Goal: Information Seeking & Learning: Learn about a topic

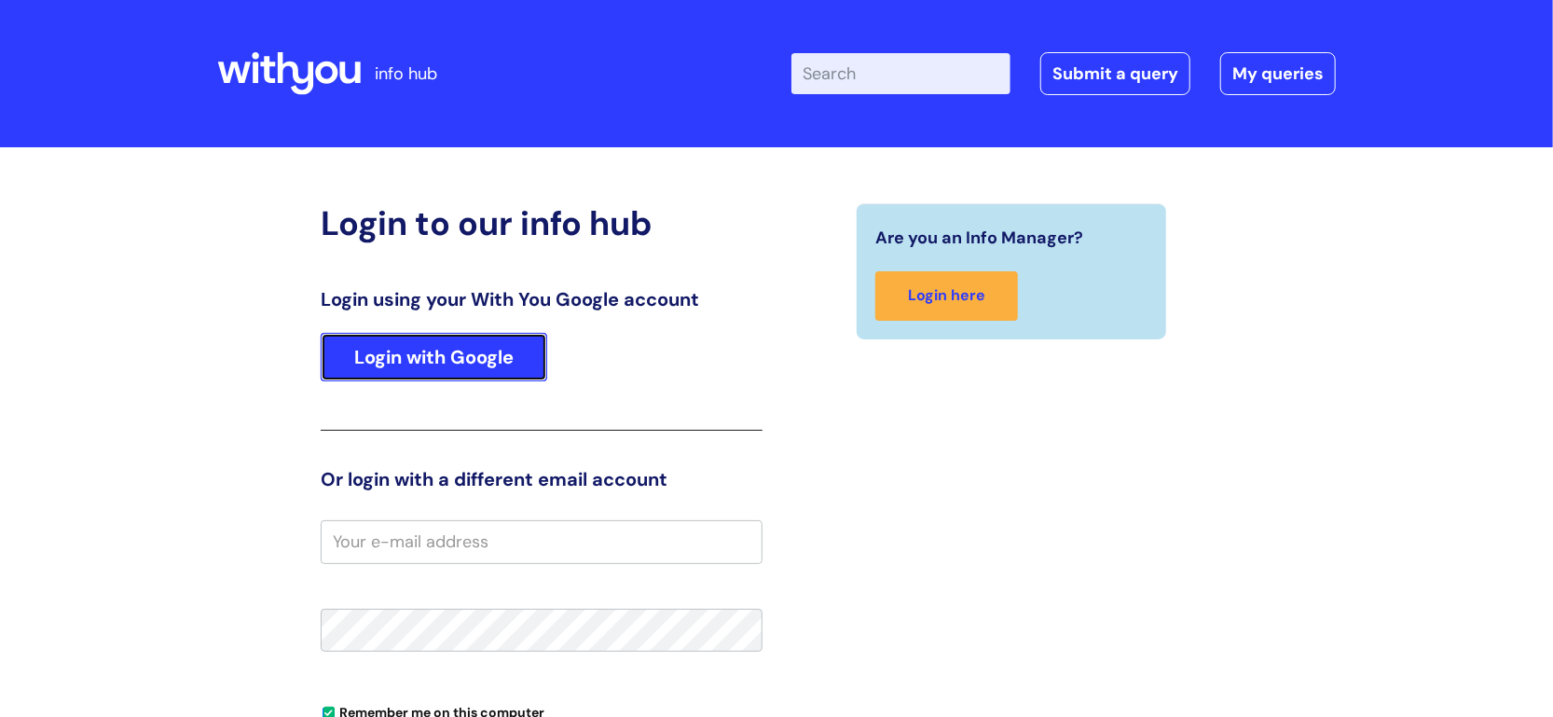
click at [476, 349] on link "Login with Google" at bounding box center [434, 357] width 227 height 48
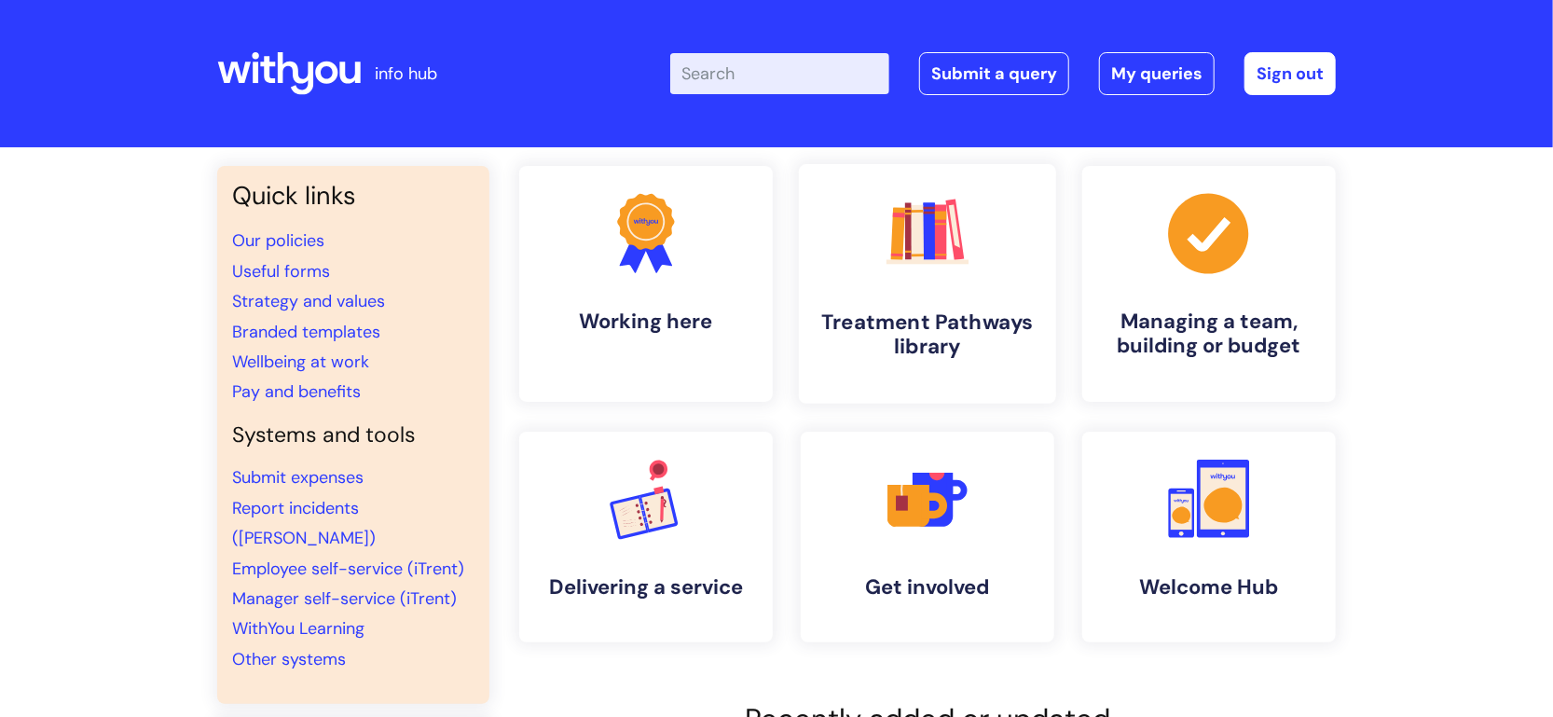
click at [841, 289] on link ".cls-1{fill:#f89b22;}.cls-1,.cls-2,.cls-3,.cls-4,.cls-5,.cls-6,.cls-7{stroke-wi…" at bounding box center [927, 284] width 257 height 240
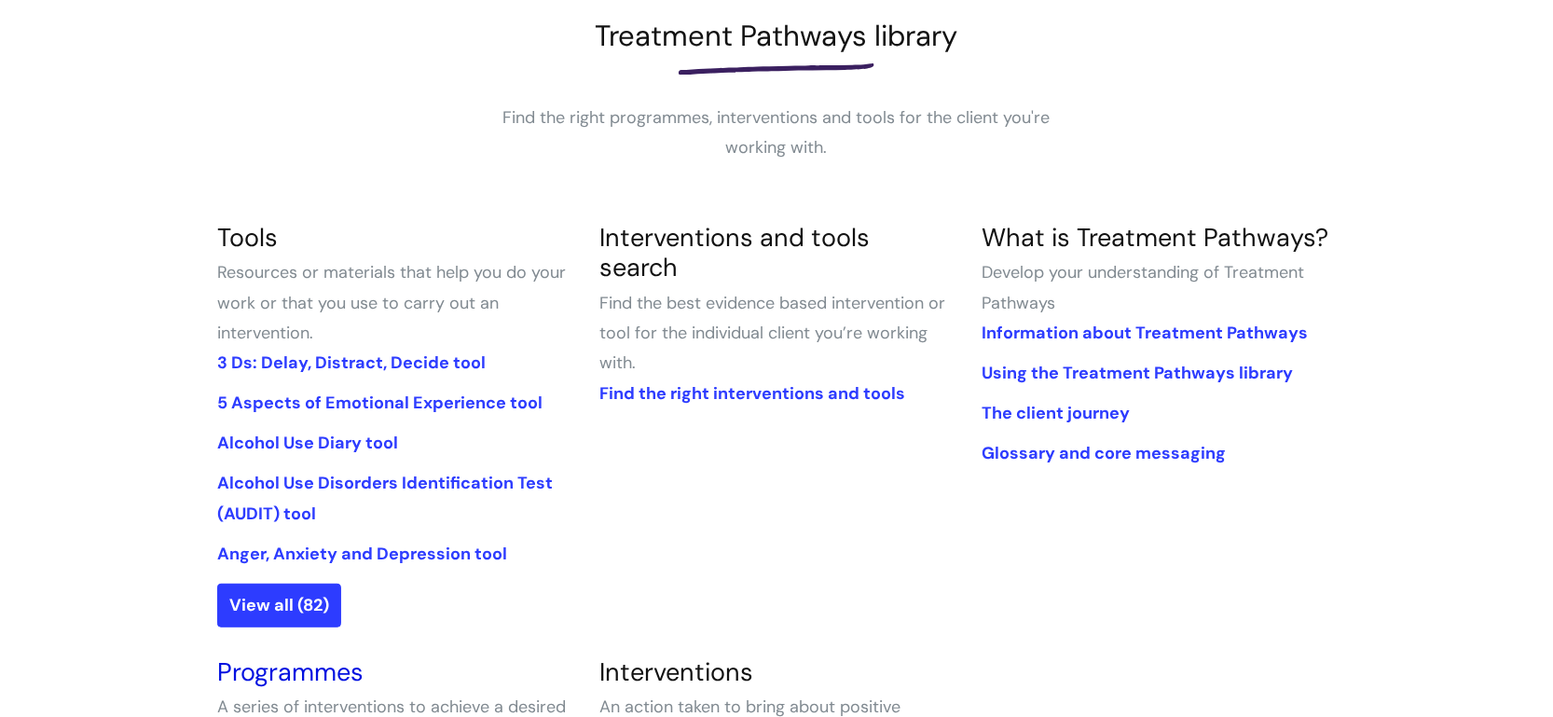
scroll to position [287, 0]
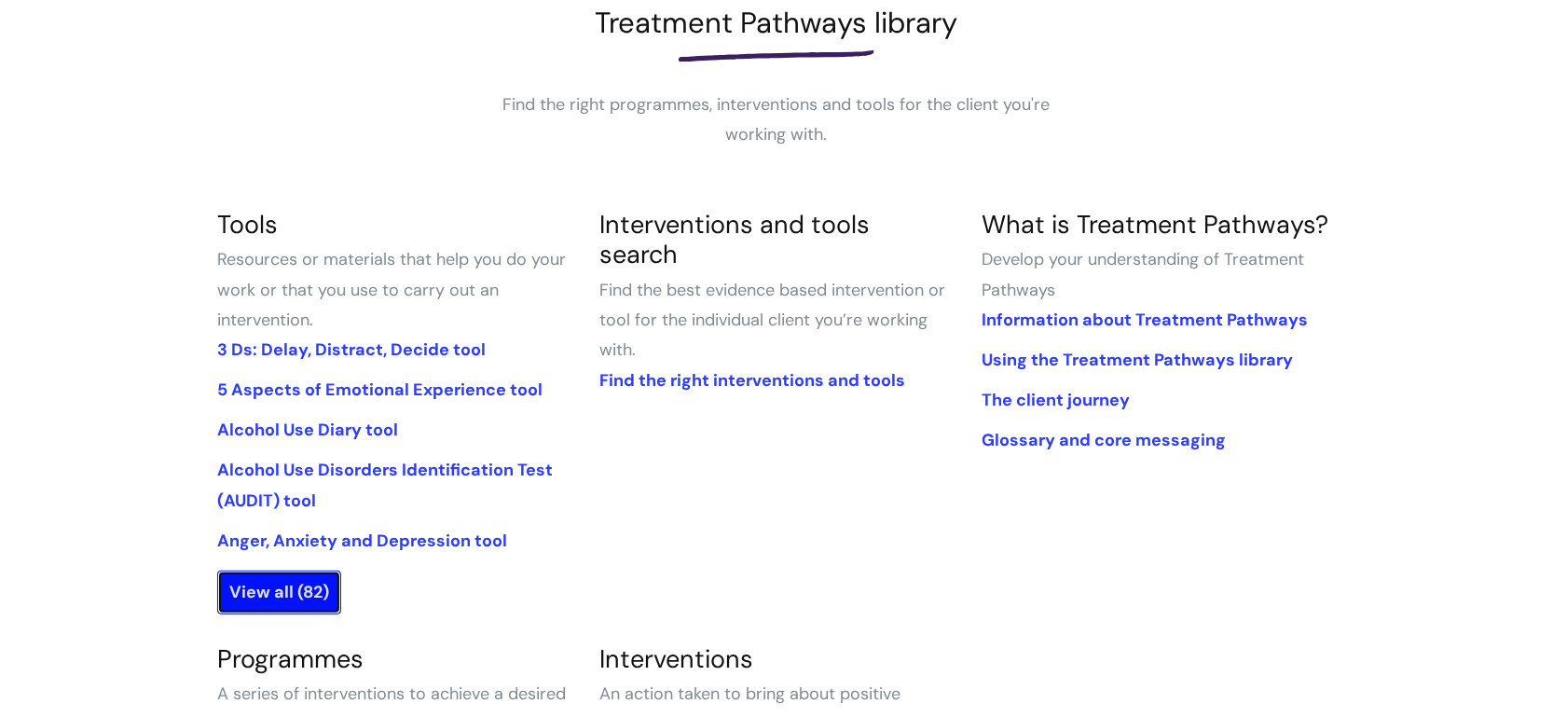
click at [274, 577] on link "View all (82)" at bounding box center [279, 592] width 124 height 43
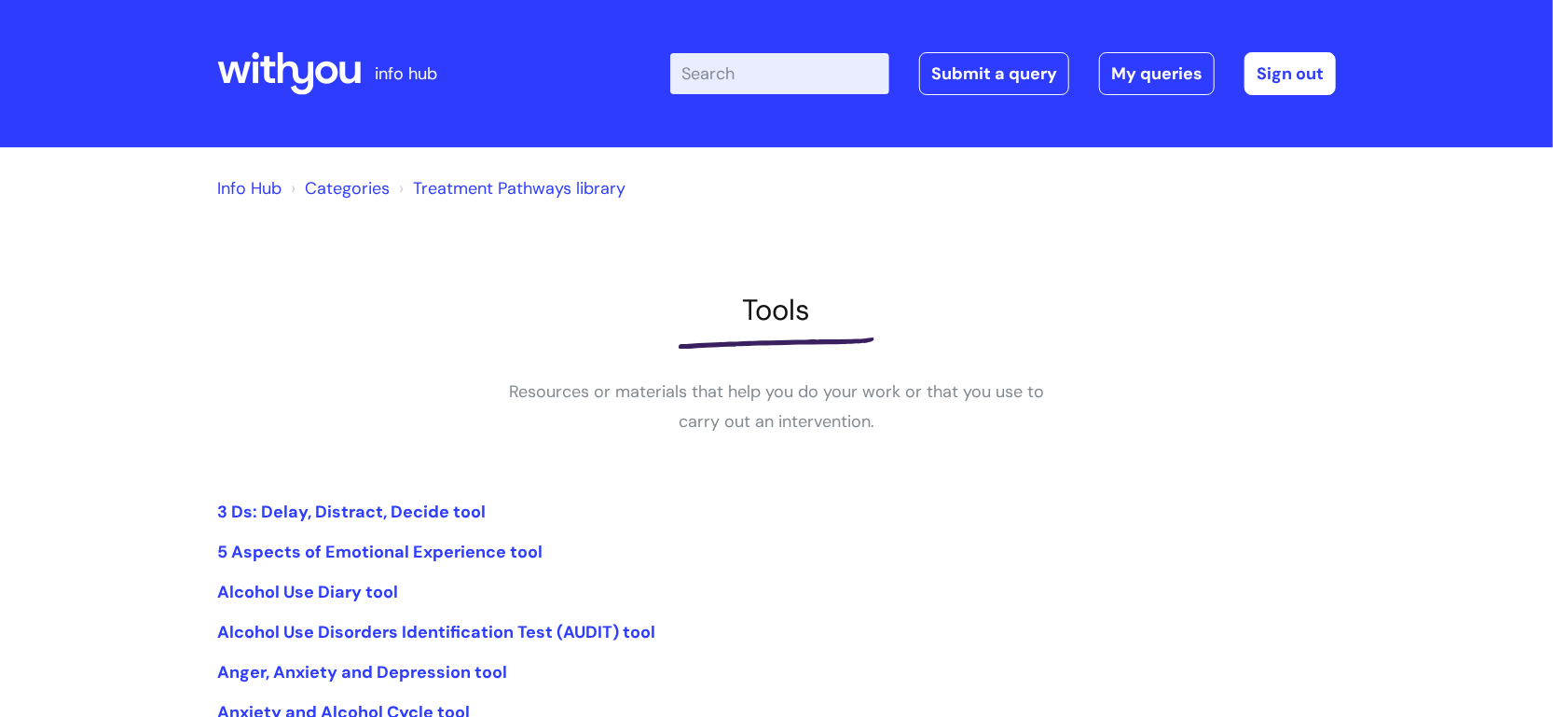
click at [693, 111] on div "Enter your search term here... Search Submit a query My queries Welcome Ruth Me…" at bounding box center [915, 74] width 841 height 110
click at [712, 80] on input "Enter your search term here..." at bounding box center [779, 73] width 219 height 41
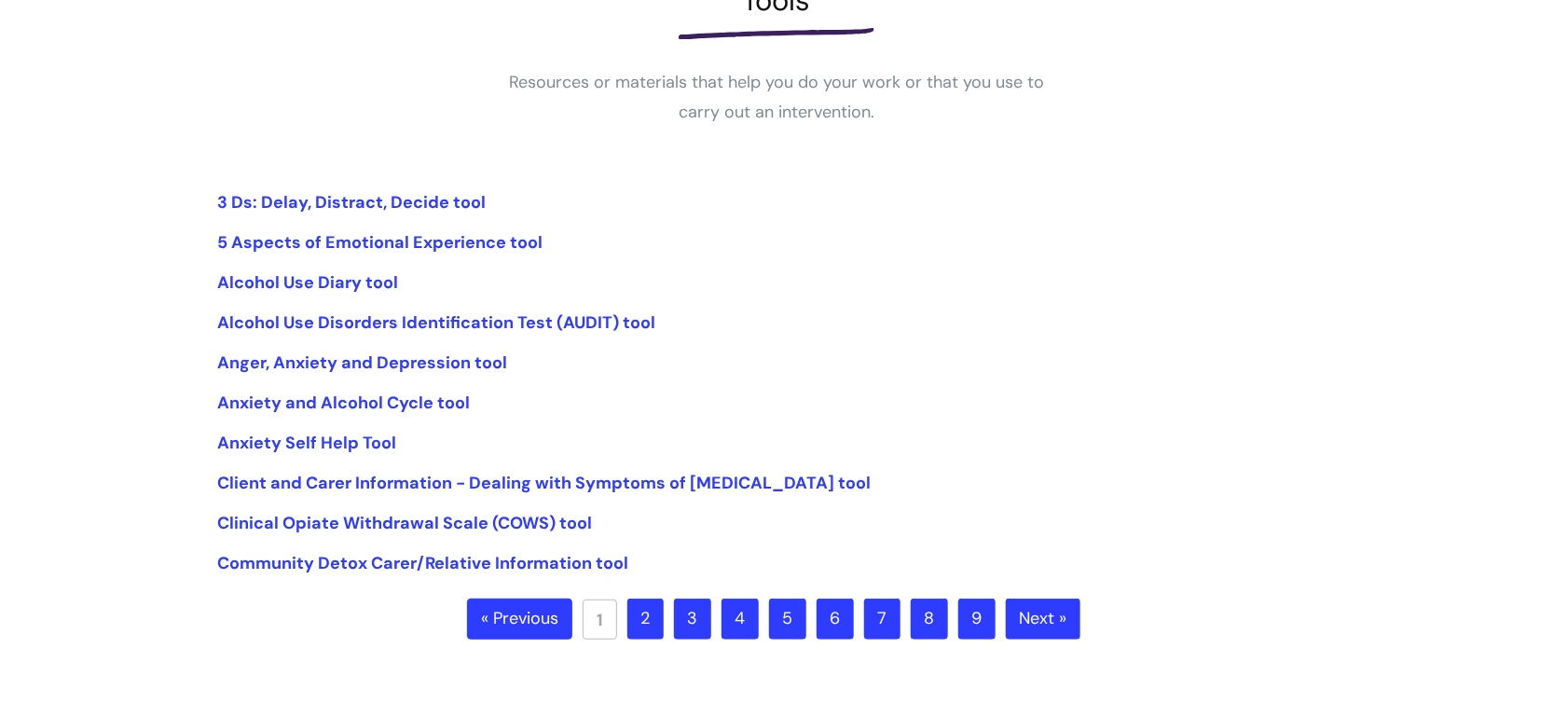
scroll to position [324, 0]
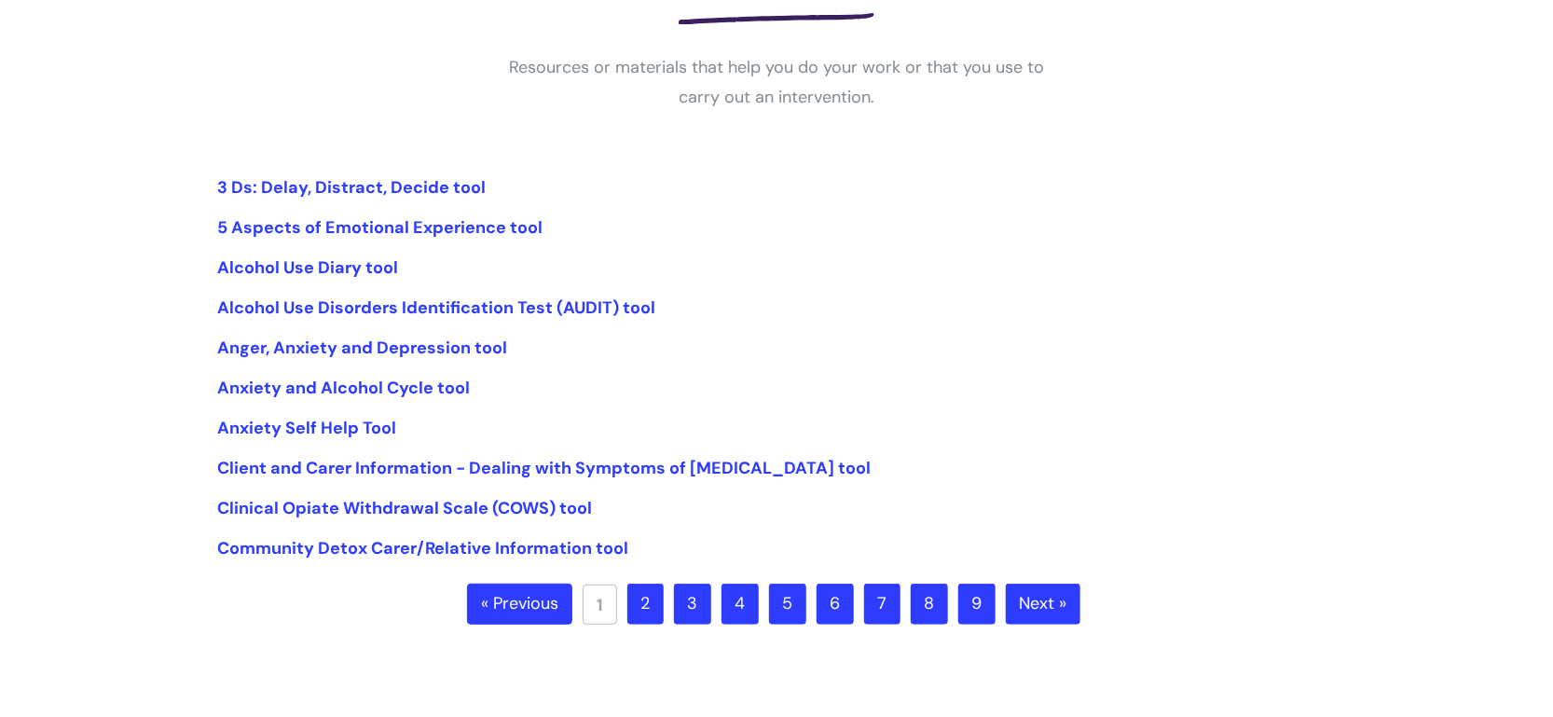
click at [655, 600] on link "2" at bounding box center [645, 604] width 36 height 41
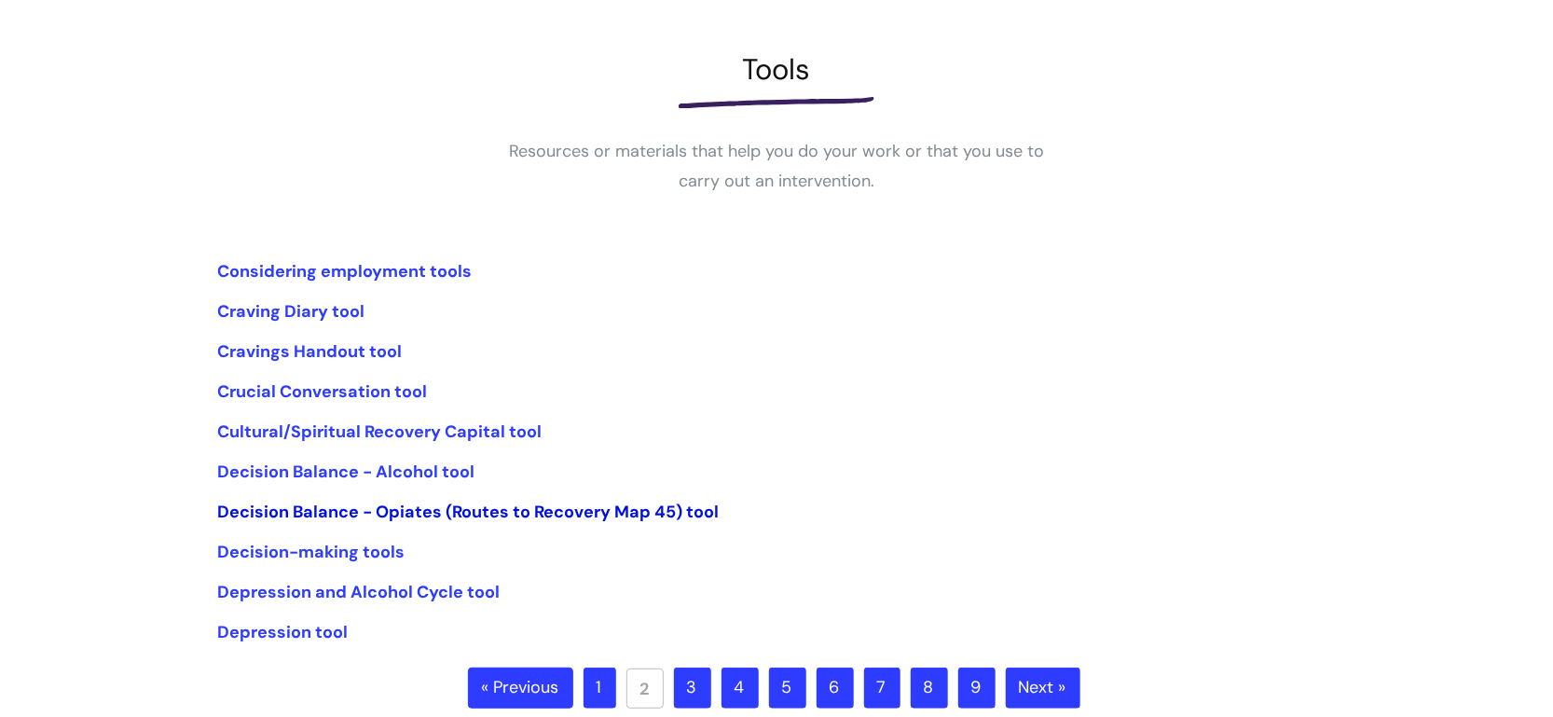
scroll to position [241, 0]
click at [468, 444] on li "Cultural/Spiritual Recovery Capital tool" at bounding box center [776, 431] width 1119 height 30
click at [468, 435] on link "Cultural/Spiritual Recovery Capital tool" at bounding box center [379, 431] width 324 height 22
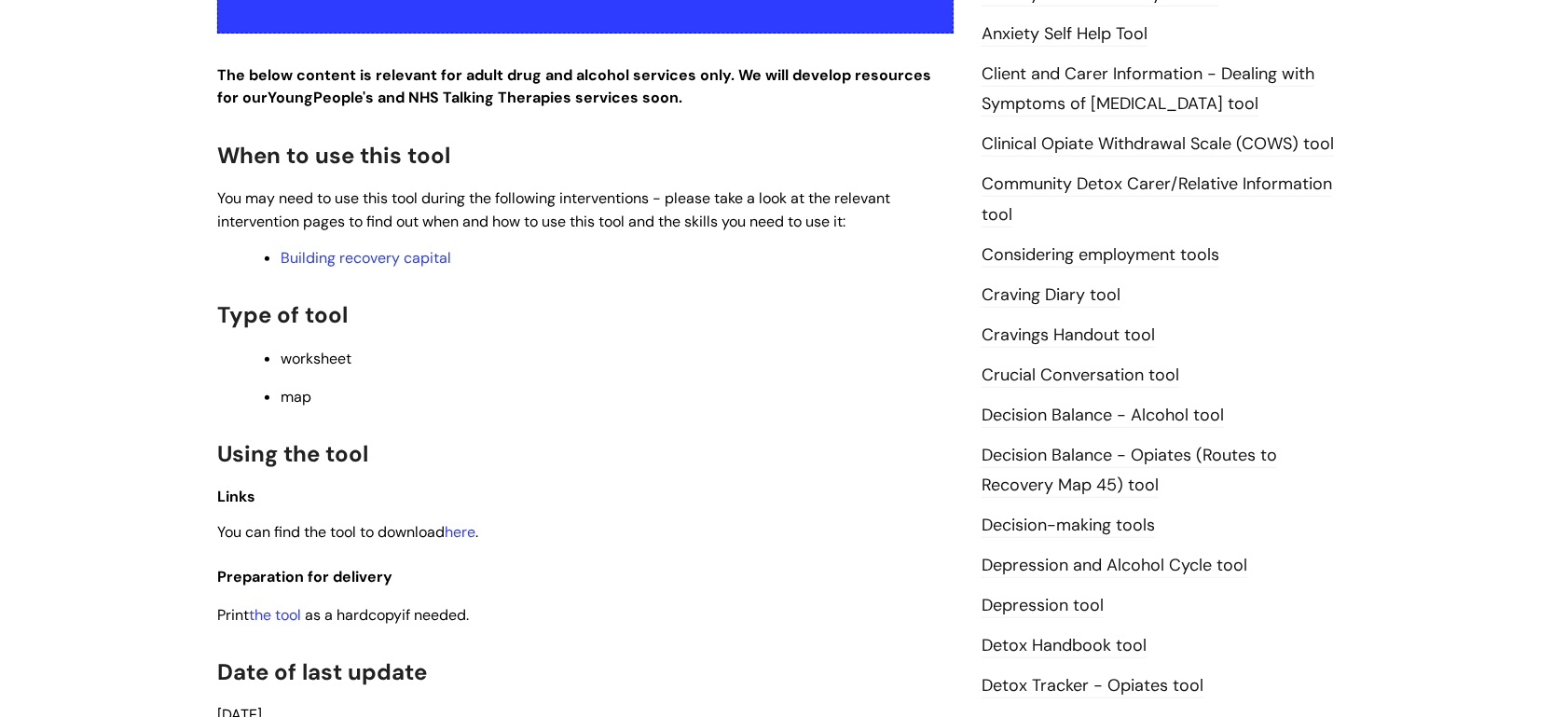
scroll to position [727, 0]
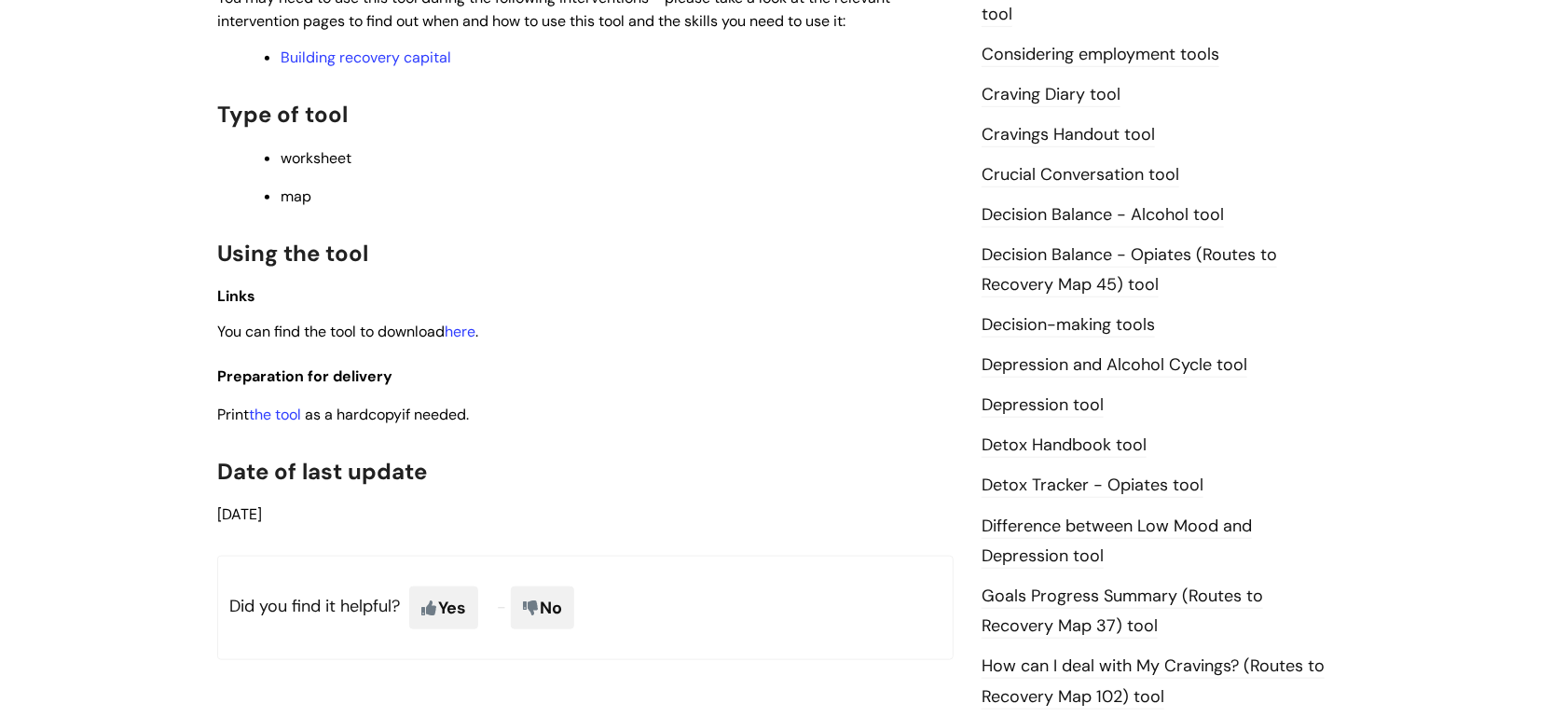
click at [397, 33] on div "This is for internal use only unless stated in partnership agreements. Use this…" at bounding box center [585, 101] width 737 height 850
click at [410, 61] on link "Building recovery capital" at bounding box center [366, 58] width 171 height 20
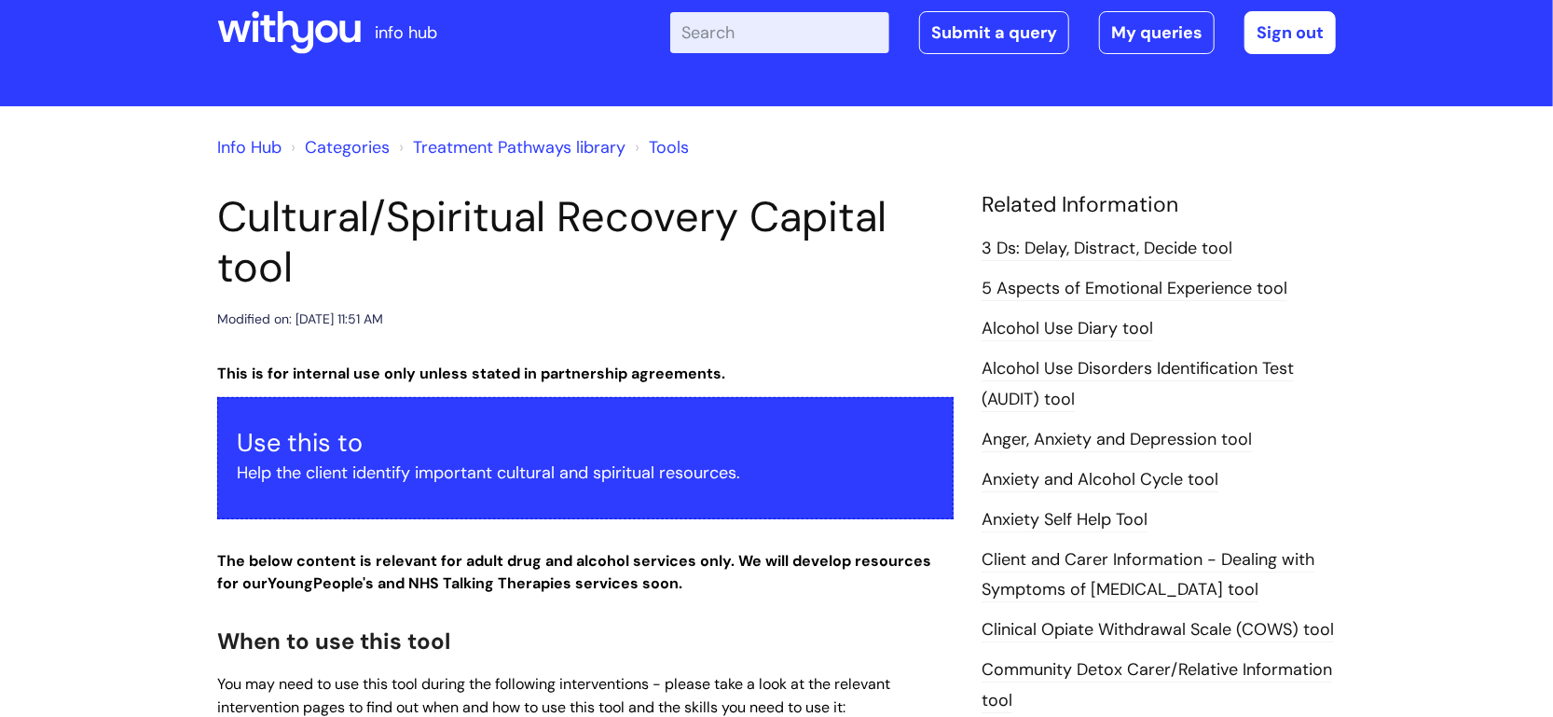
scroll to position [12, 0]
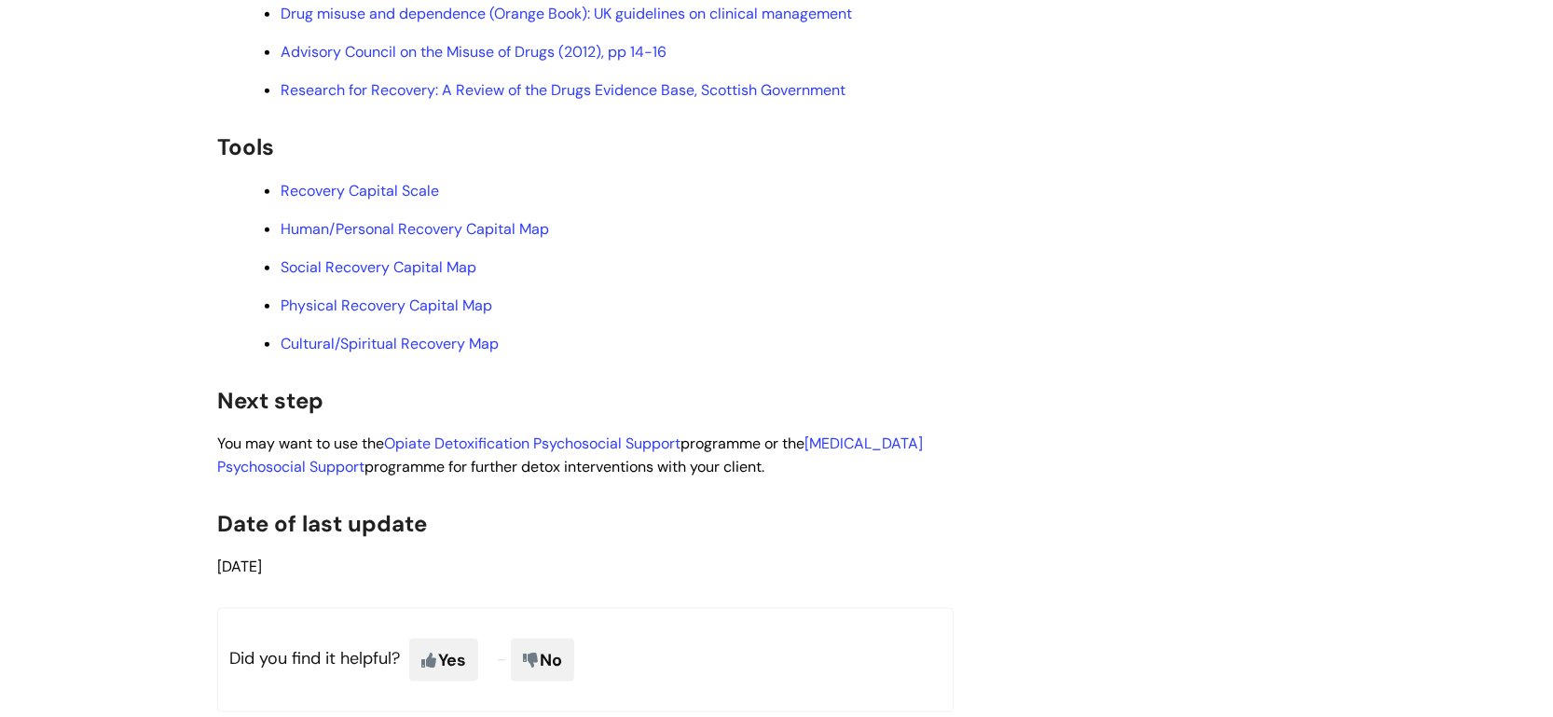
scroll to position [4844, 0]
click at [468, 237] on link "Human/Personal Recovery Capital Map" at bounding box center [415, 227] width 269 height 20
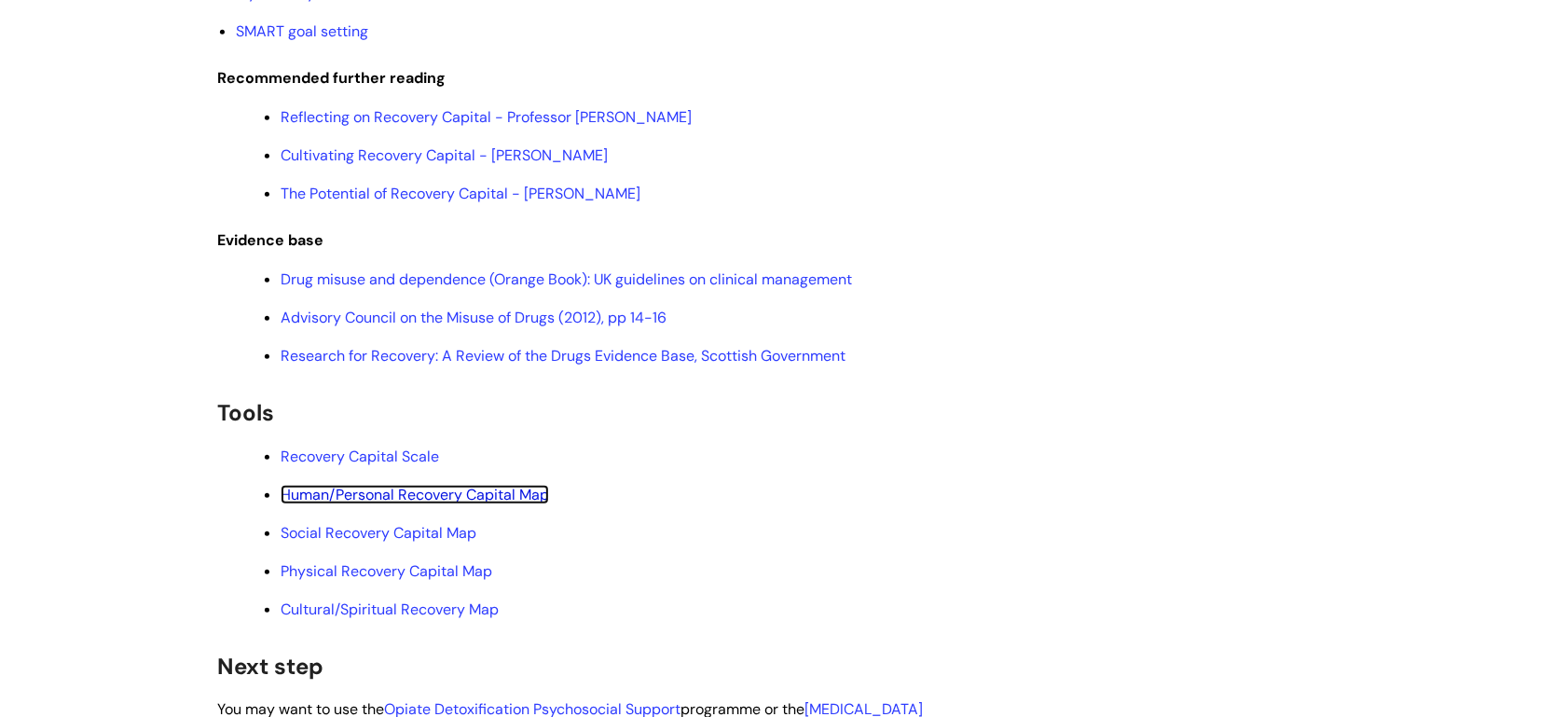
scroll to position [4550, 0]
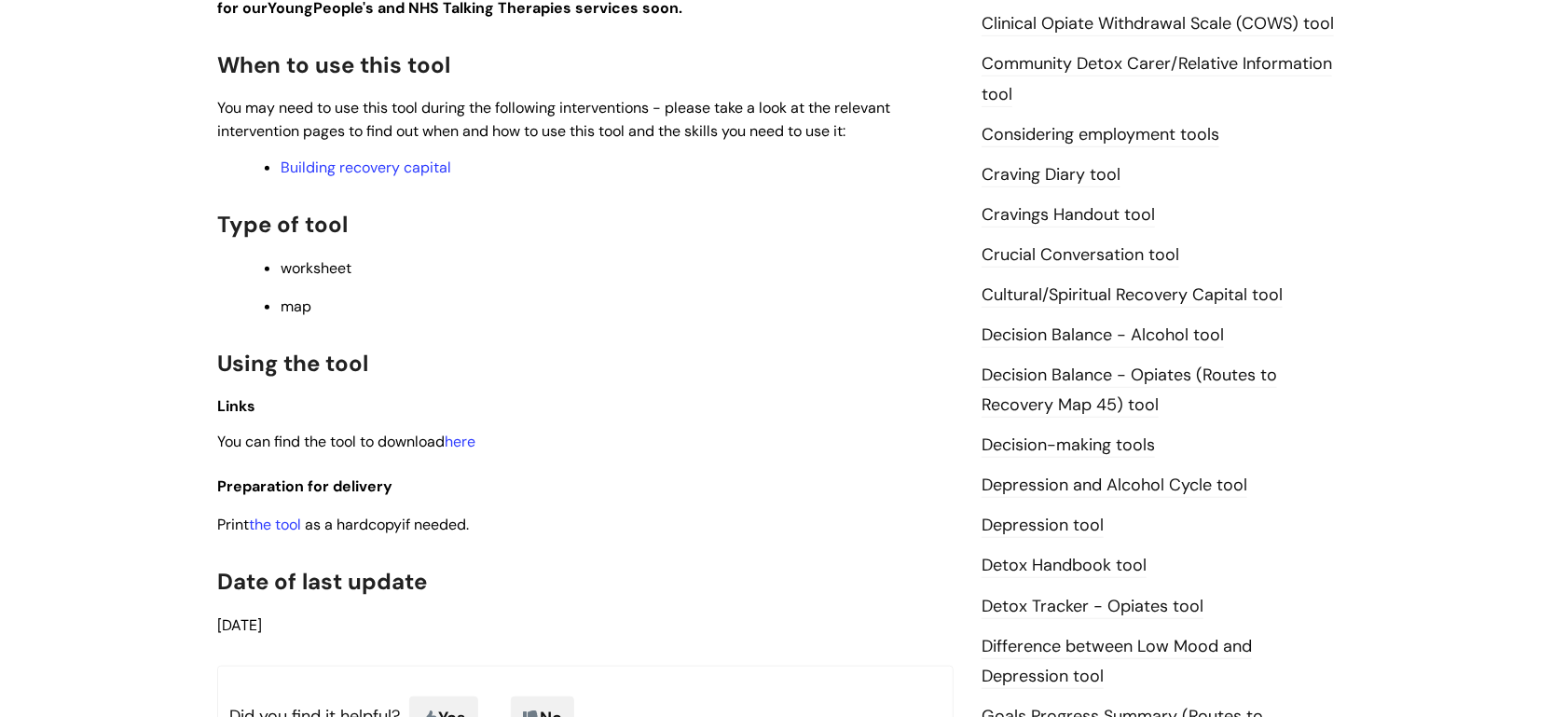
scroll to position [755, 0]
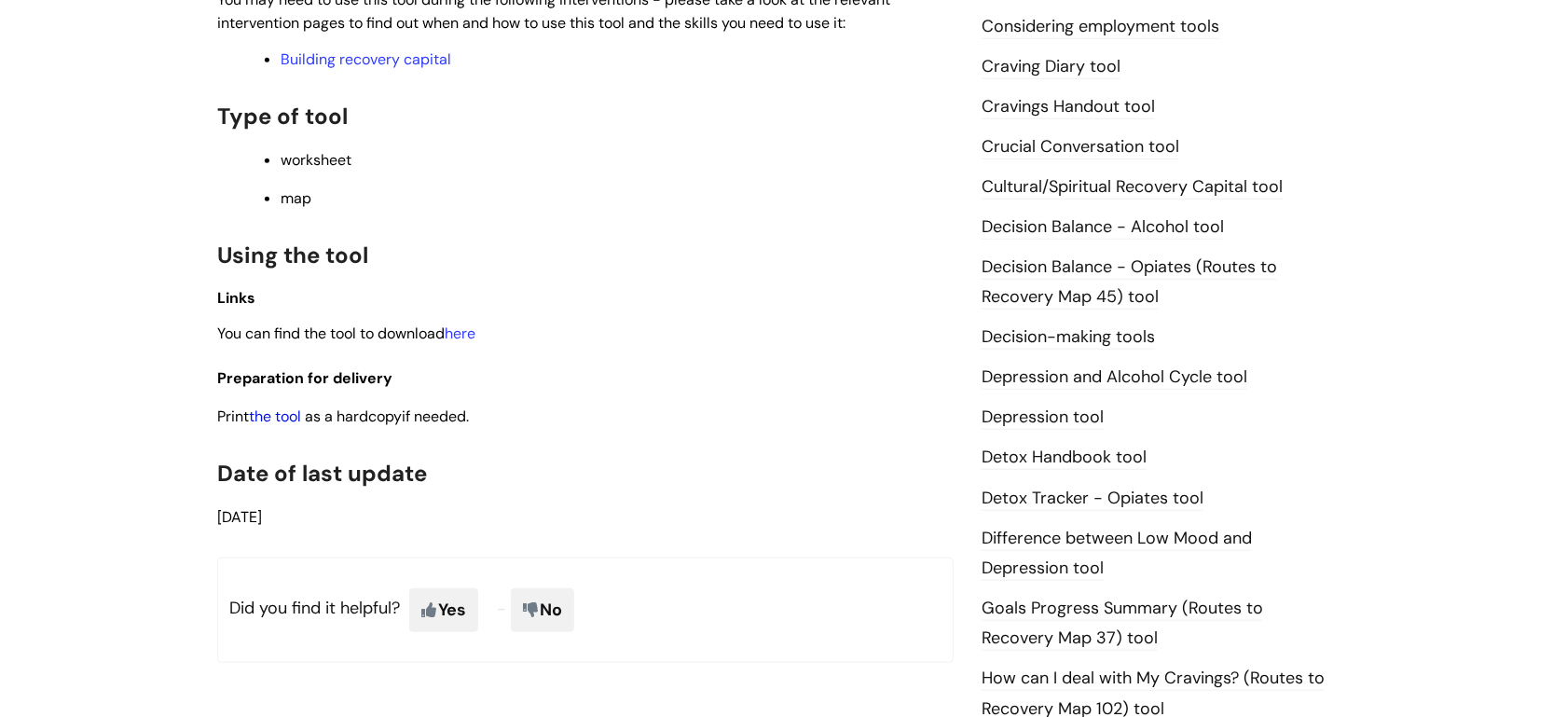
click at [287, 421] on link "the tool" at bounding box center [275, 417] width 52 height 20
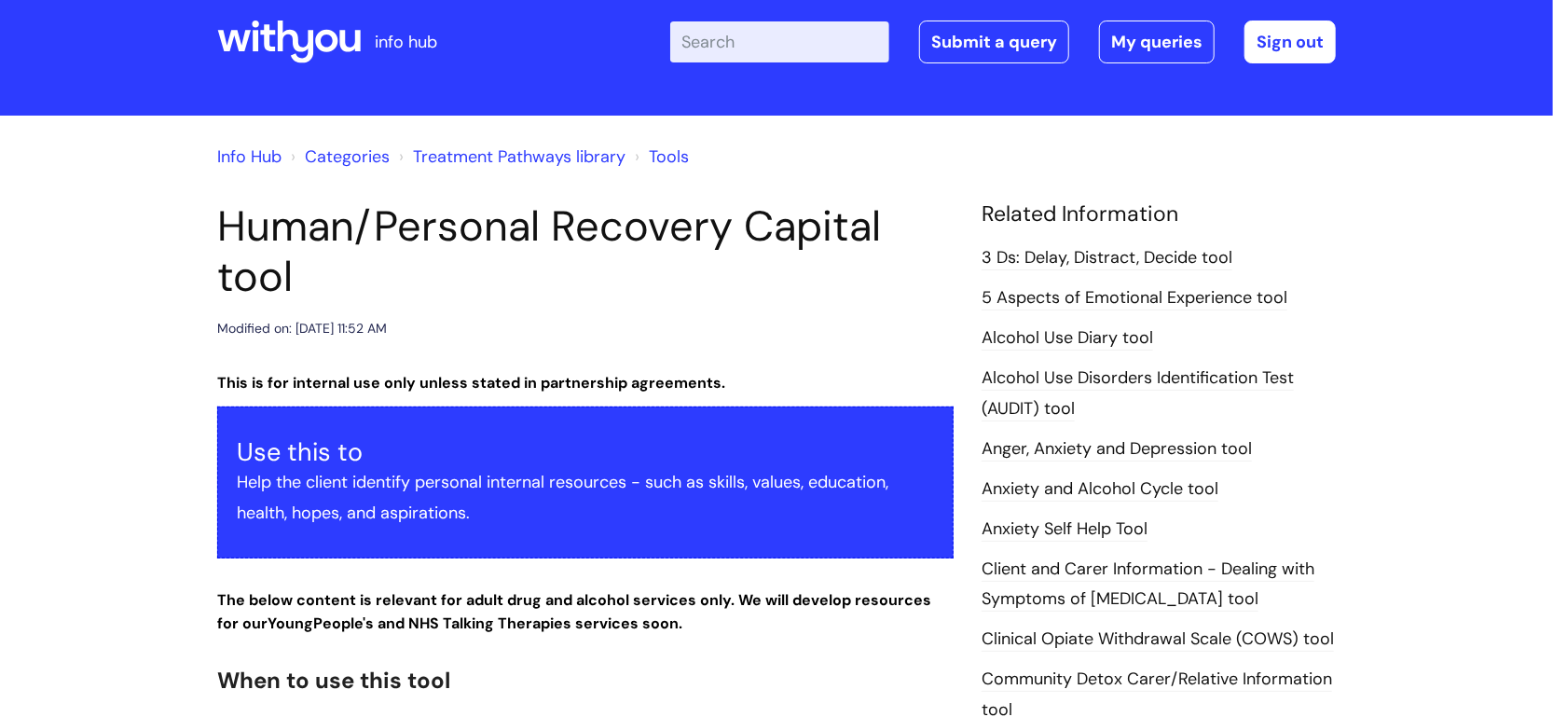
scroll to position [31, 0]
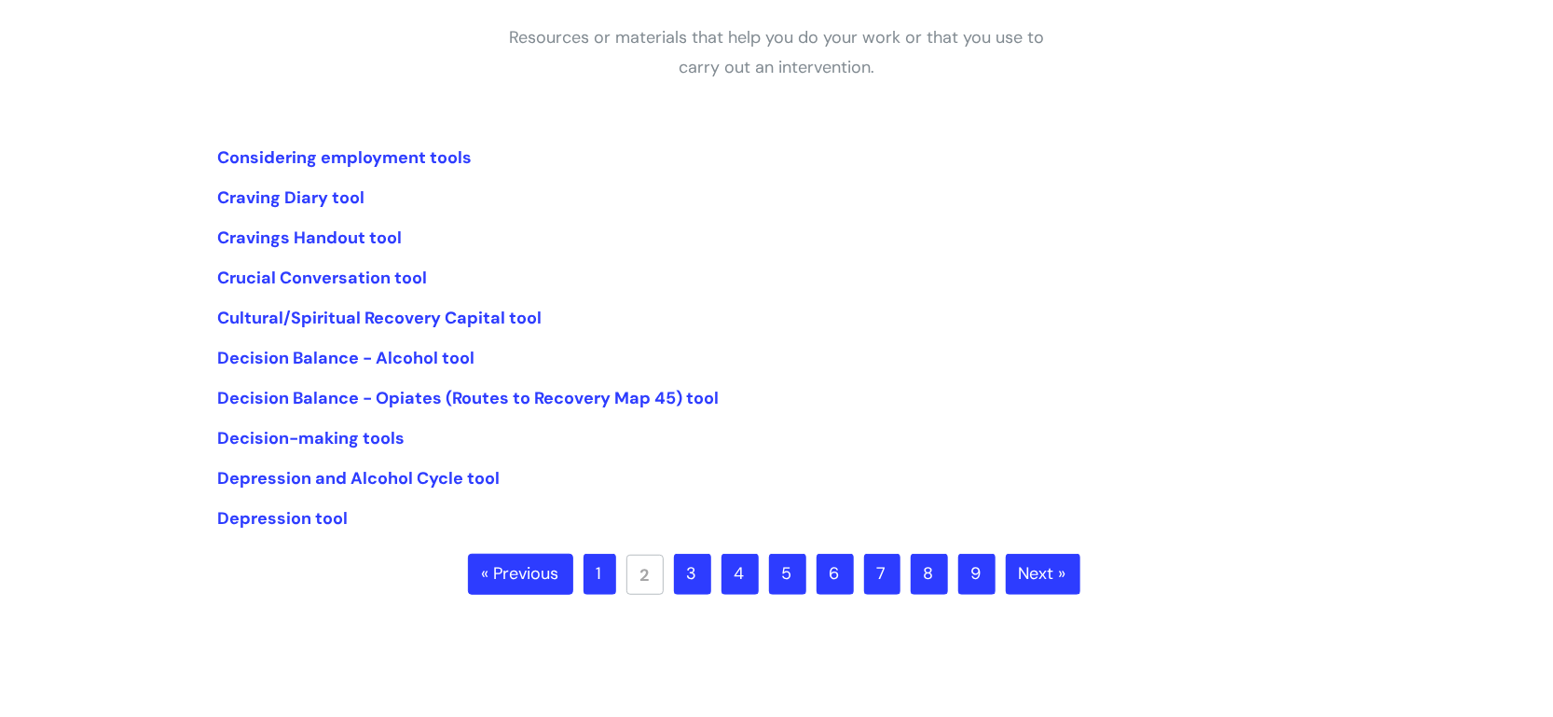
scroll to position [403, 0]
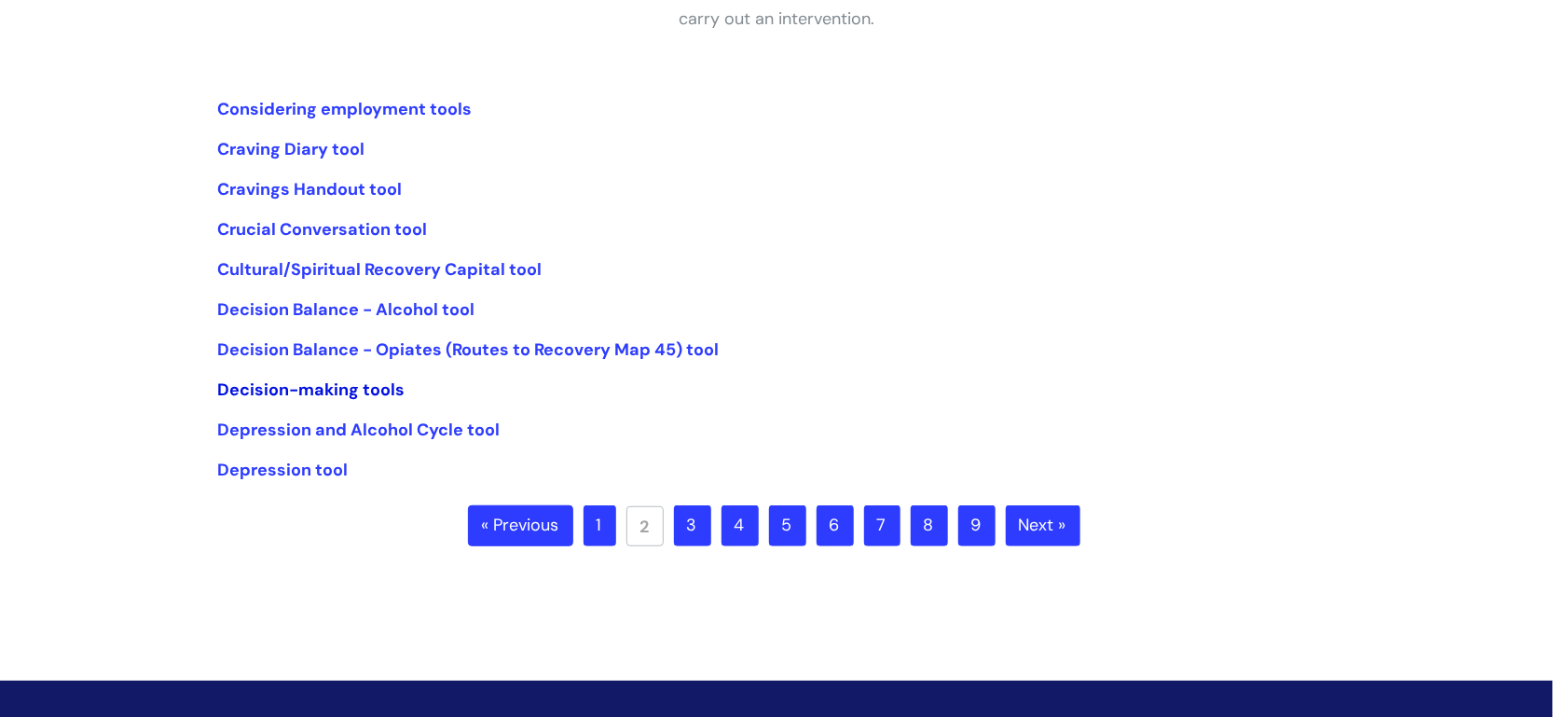
click at [344, 382] on link "Decision-making tools" at bounding box center [310, 390] width 187 height 22
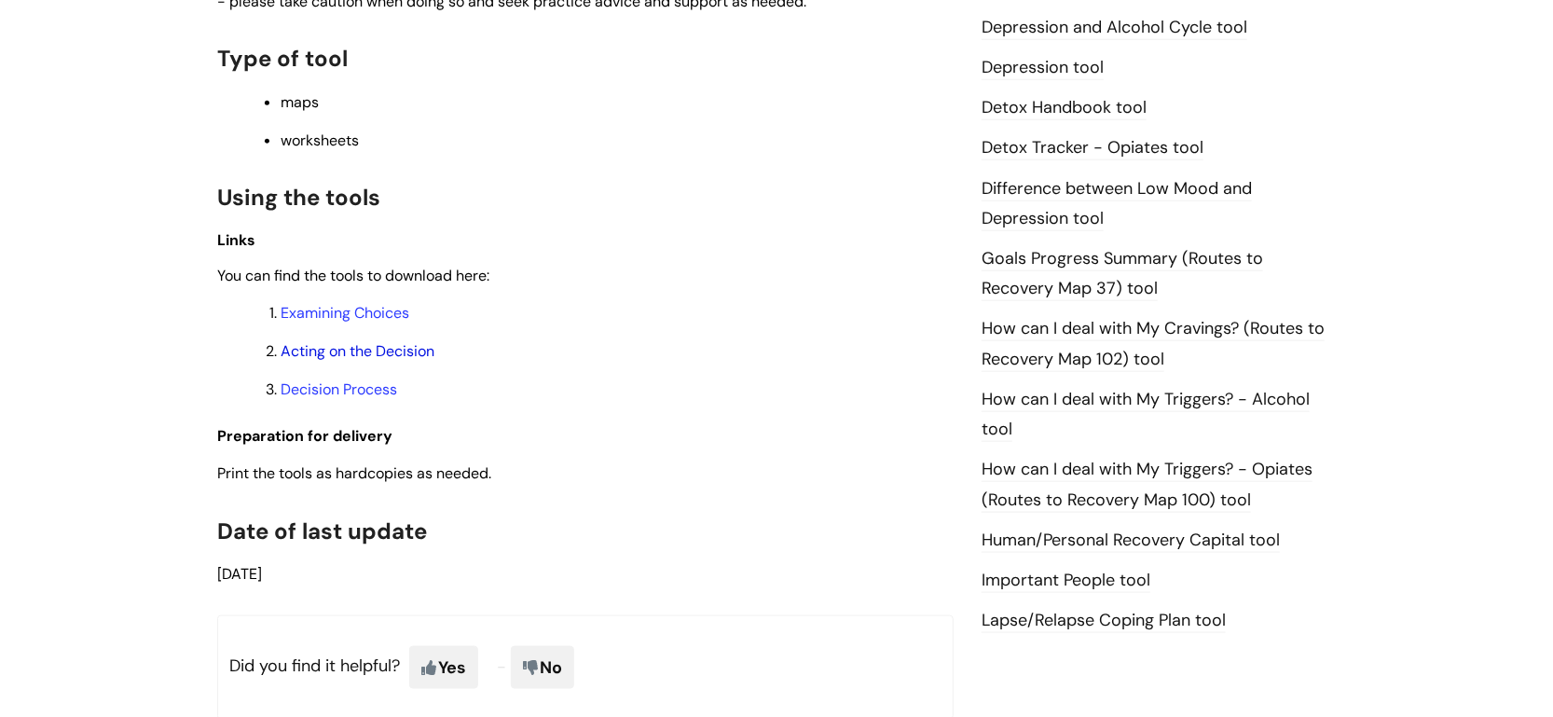
scroll to position [1068, 0]
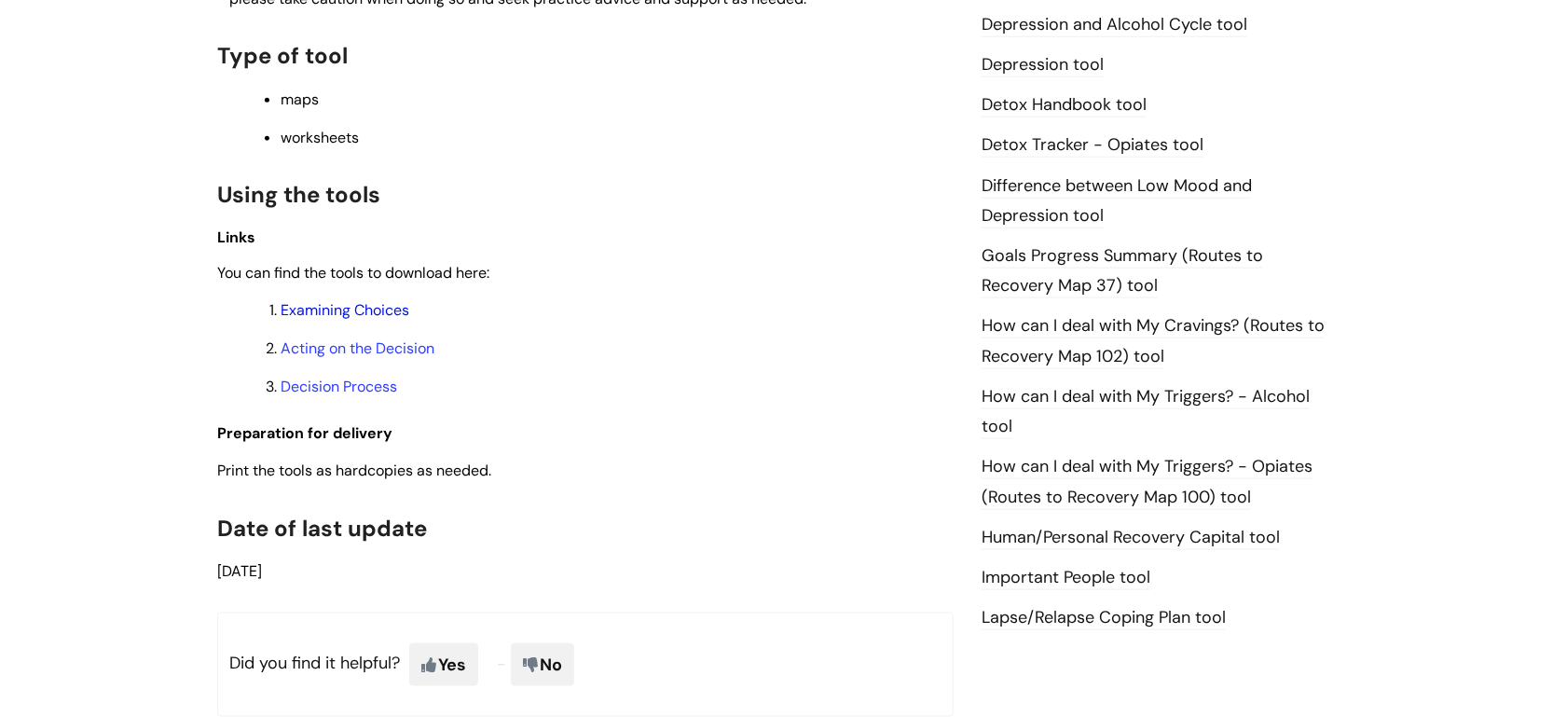
click at [381, 319] on link "Examining Choices" at bounding box center [345, 310] width 129 height 20
click at [365, 393] on link "Decision Process" at bounding box center [339, 387] width 117 height 20
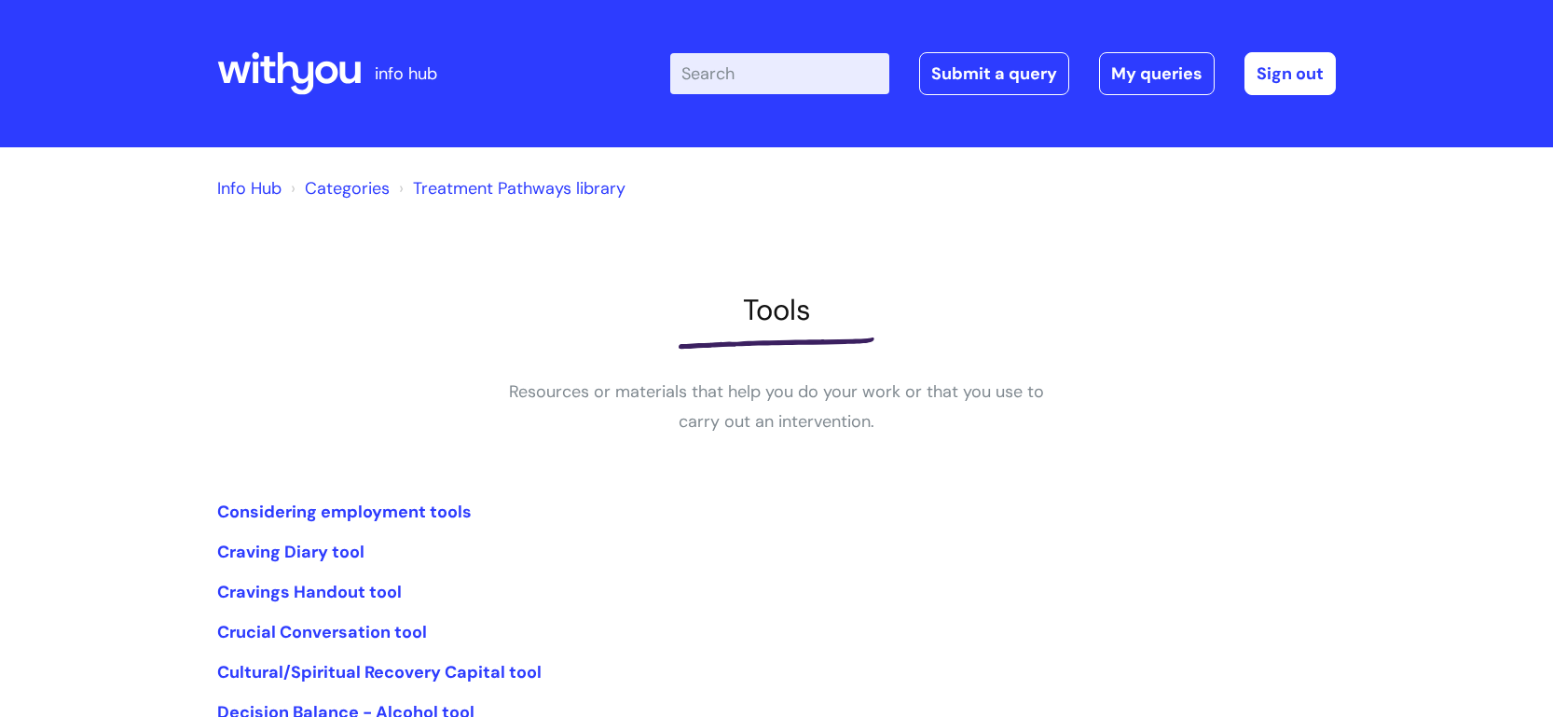
scroll to position [398, 0]
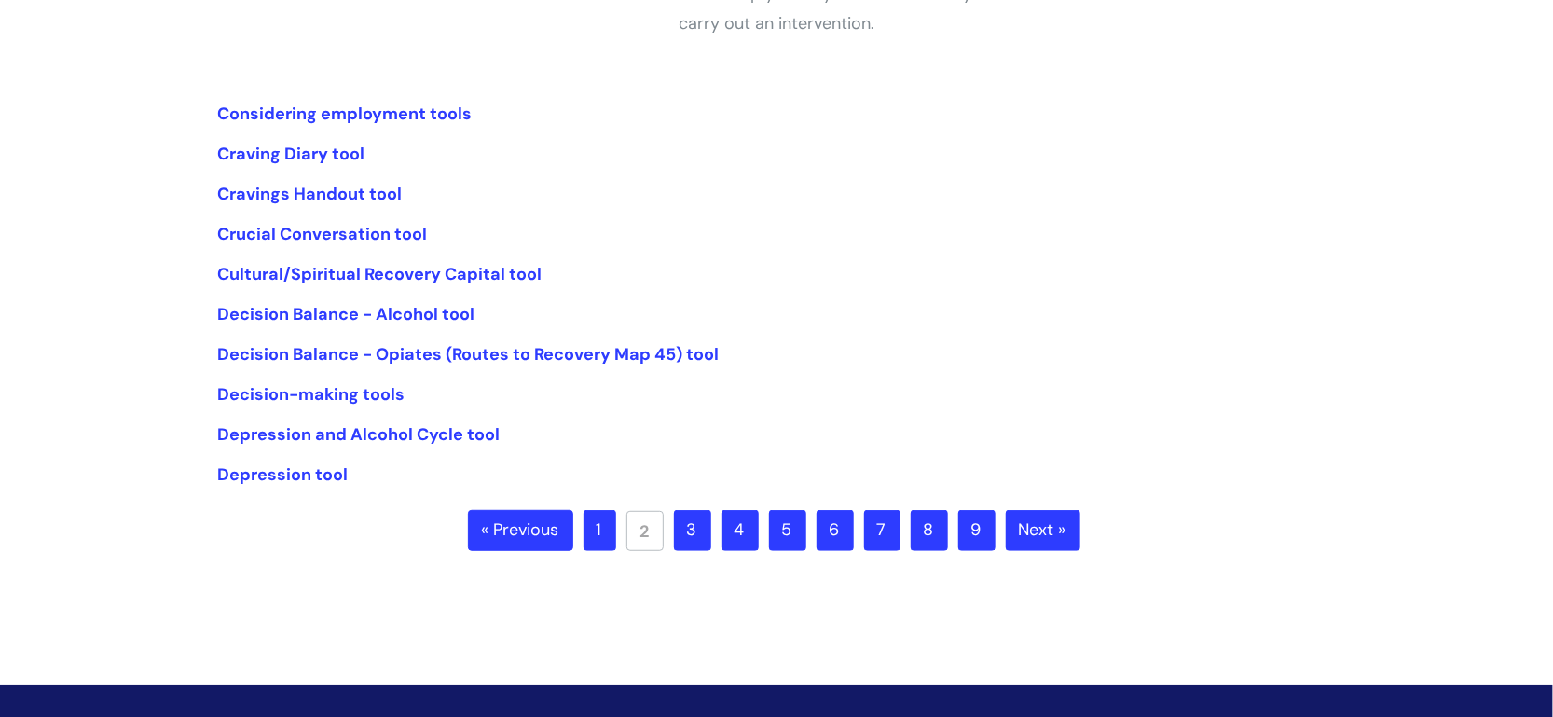
click at [680, 528] on link "3" at bounding box center [692, 530] width 37 height 41
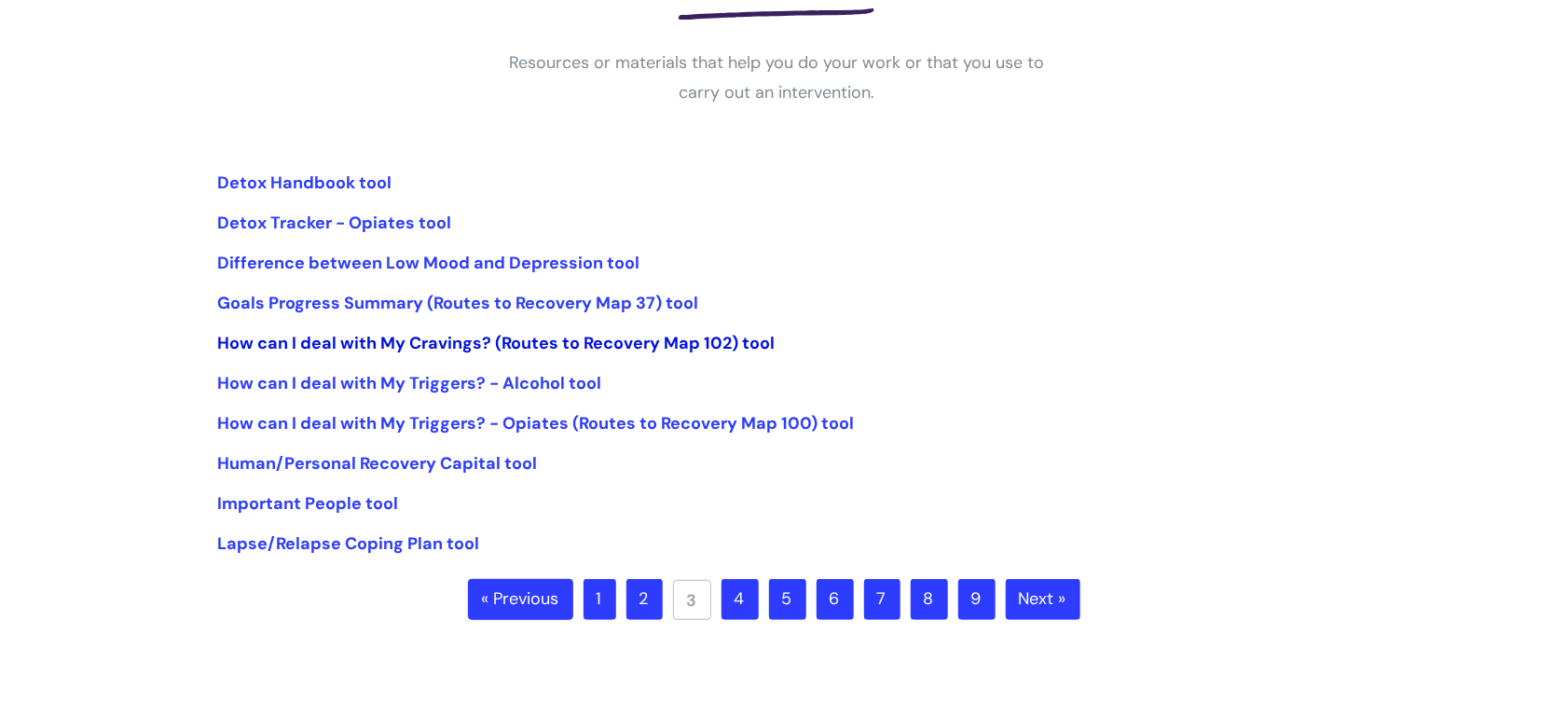
scroll to position [330, 0]
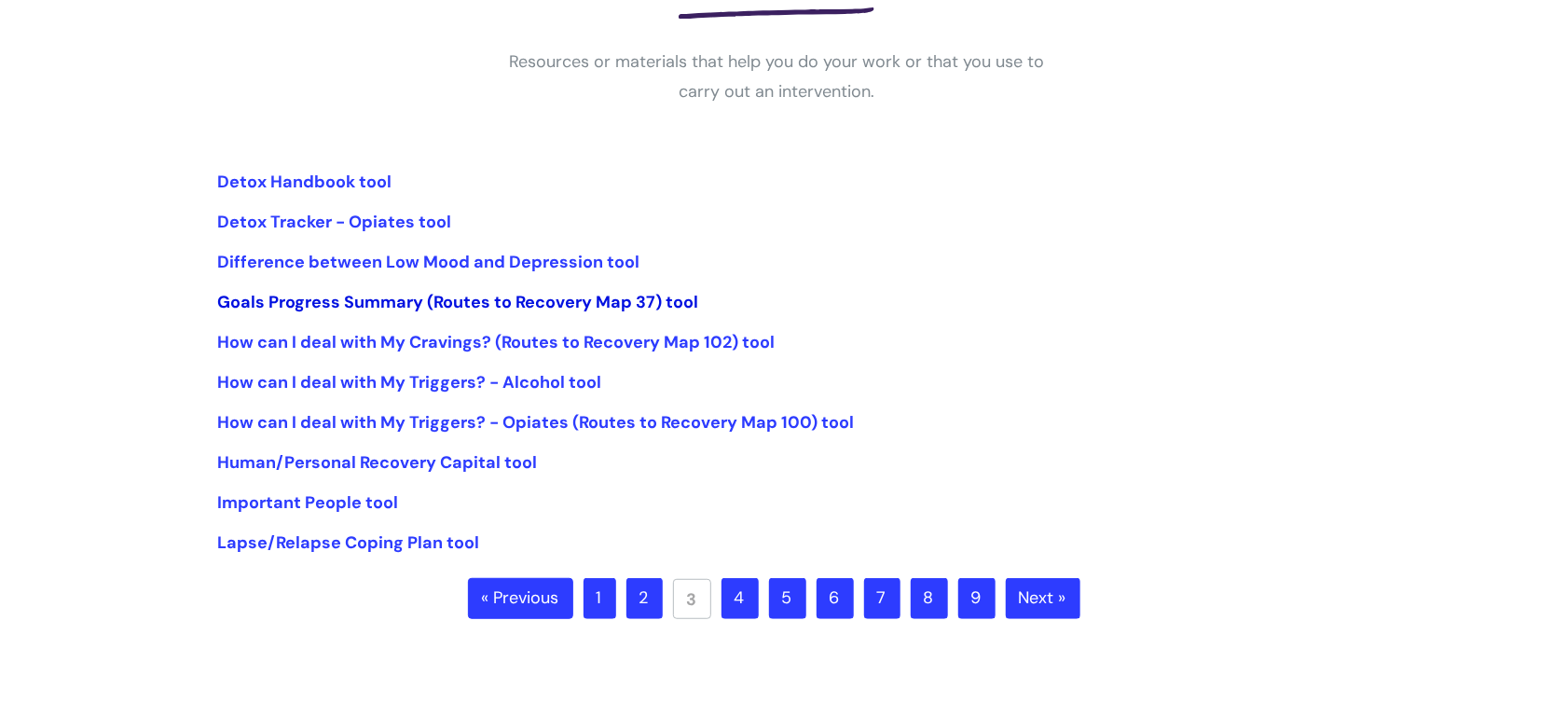
click at [453, 296] on link "Goals Progress Summary (Routes to Recovery Map 37) tool" at bounding box center [457, 302] width 481 height 22
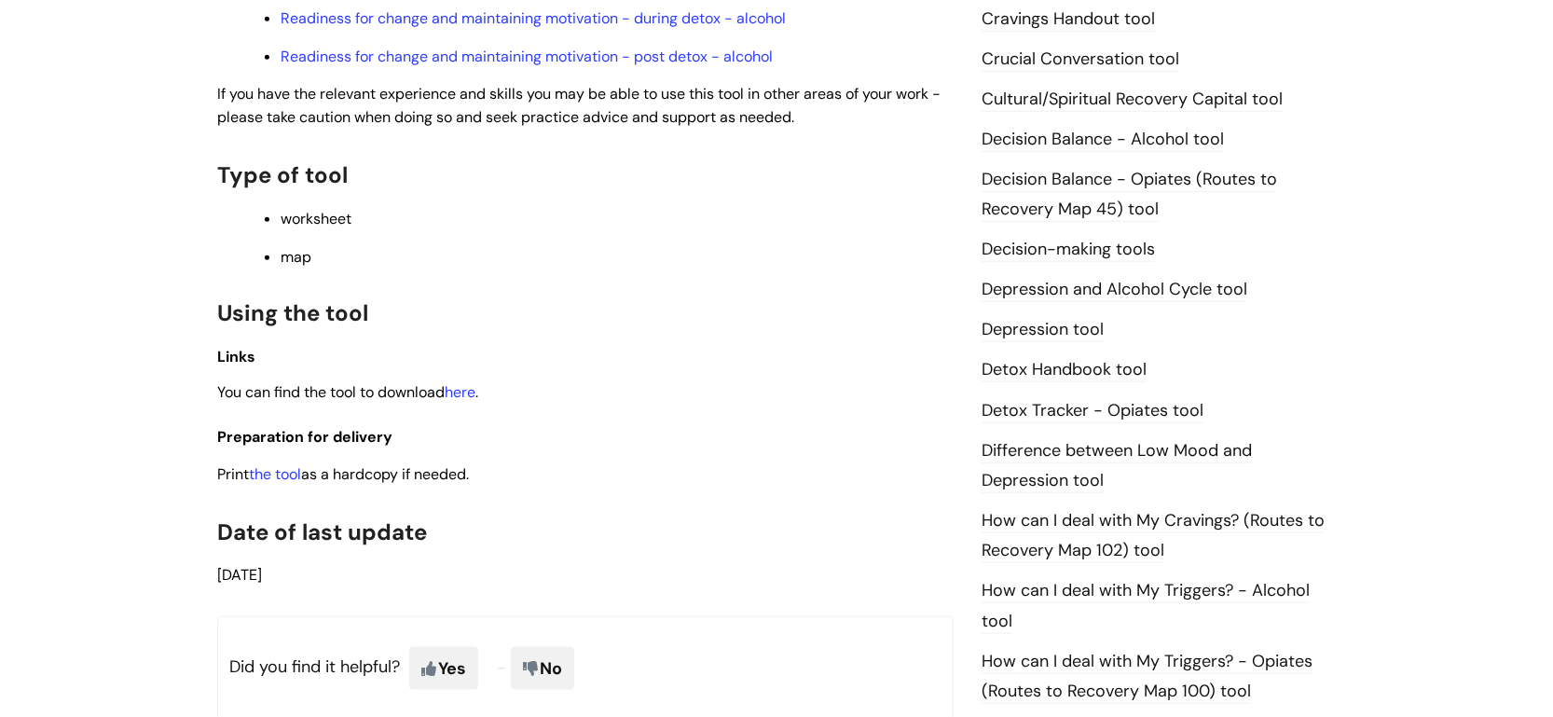
scroll to position [844, 0]
click at [290, 483] on link "the tool" at bounding box center [275, 473] width 52 height 20
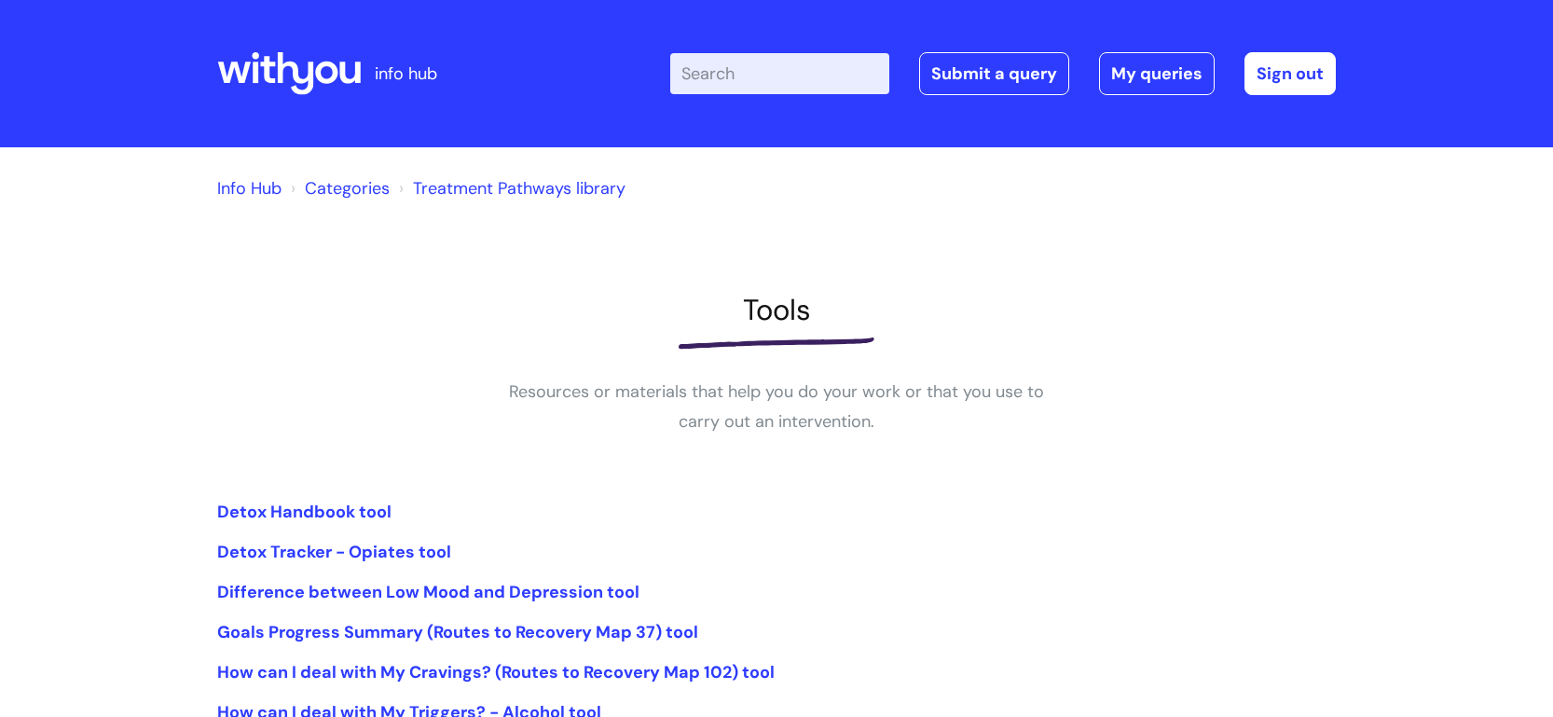
scroll to position [330, 0]
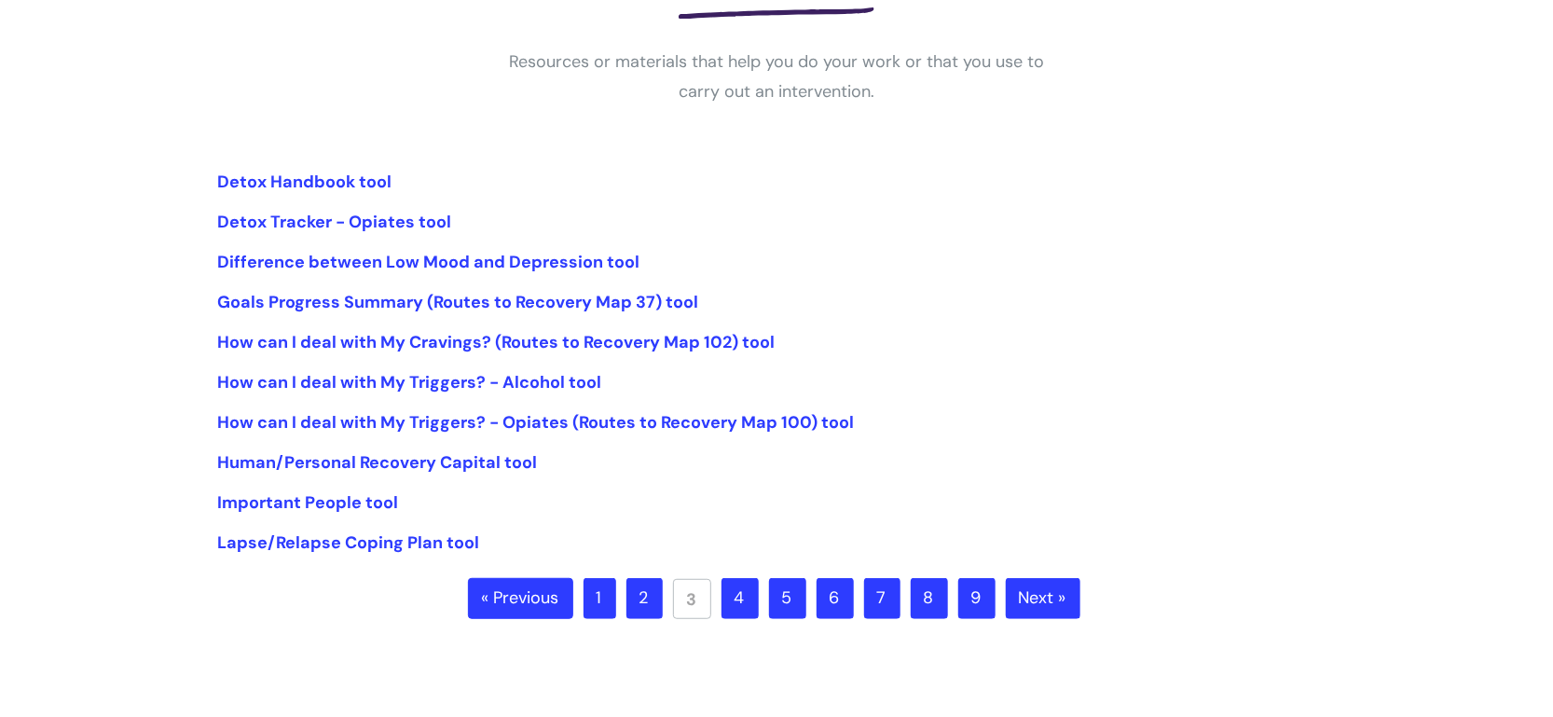
click at [748, 599] on link "4" at bounding box center [740, 598] width 37 height 41
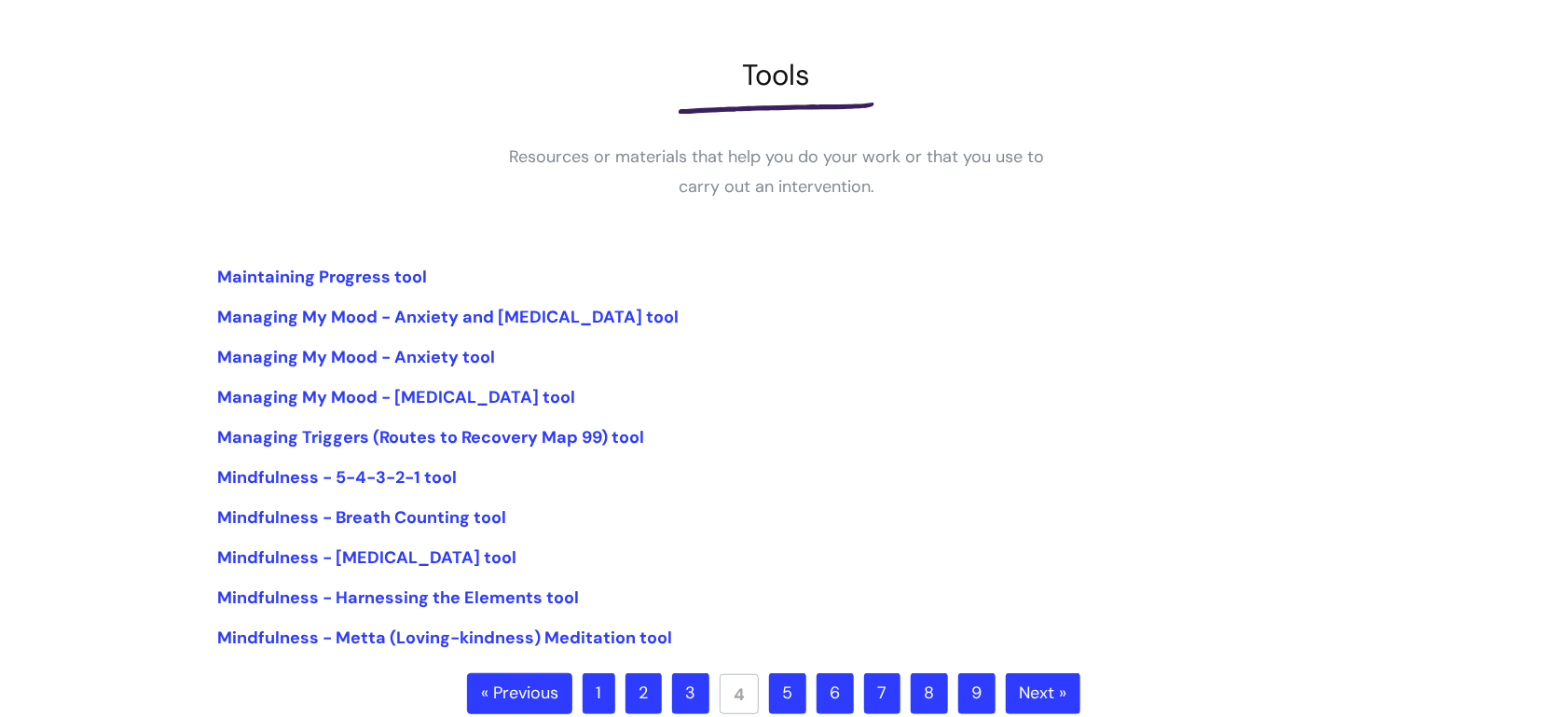
scroll to position [317, 0]
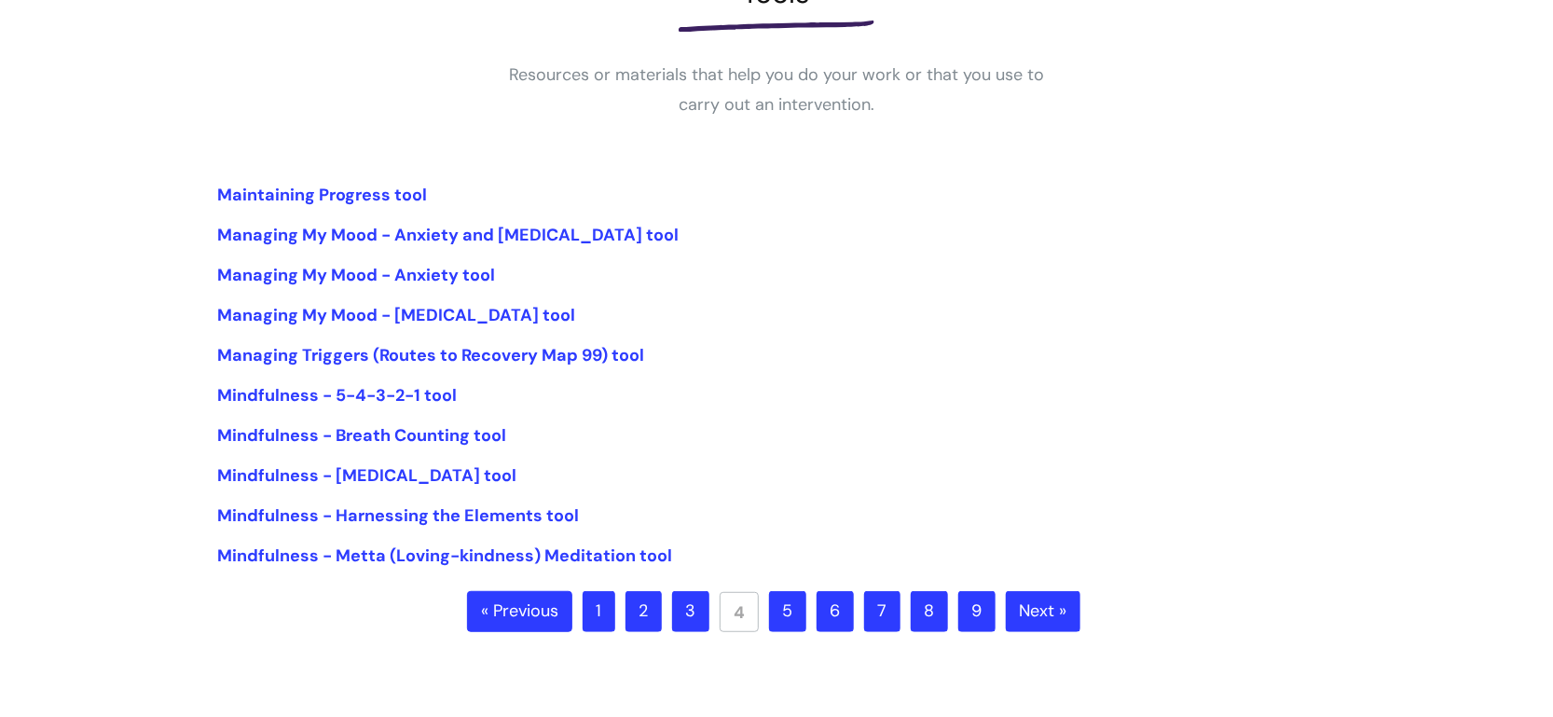
click at [778, 597] on link "5" at bounding box center [787, 611] width 37 height 41
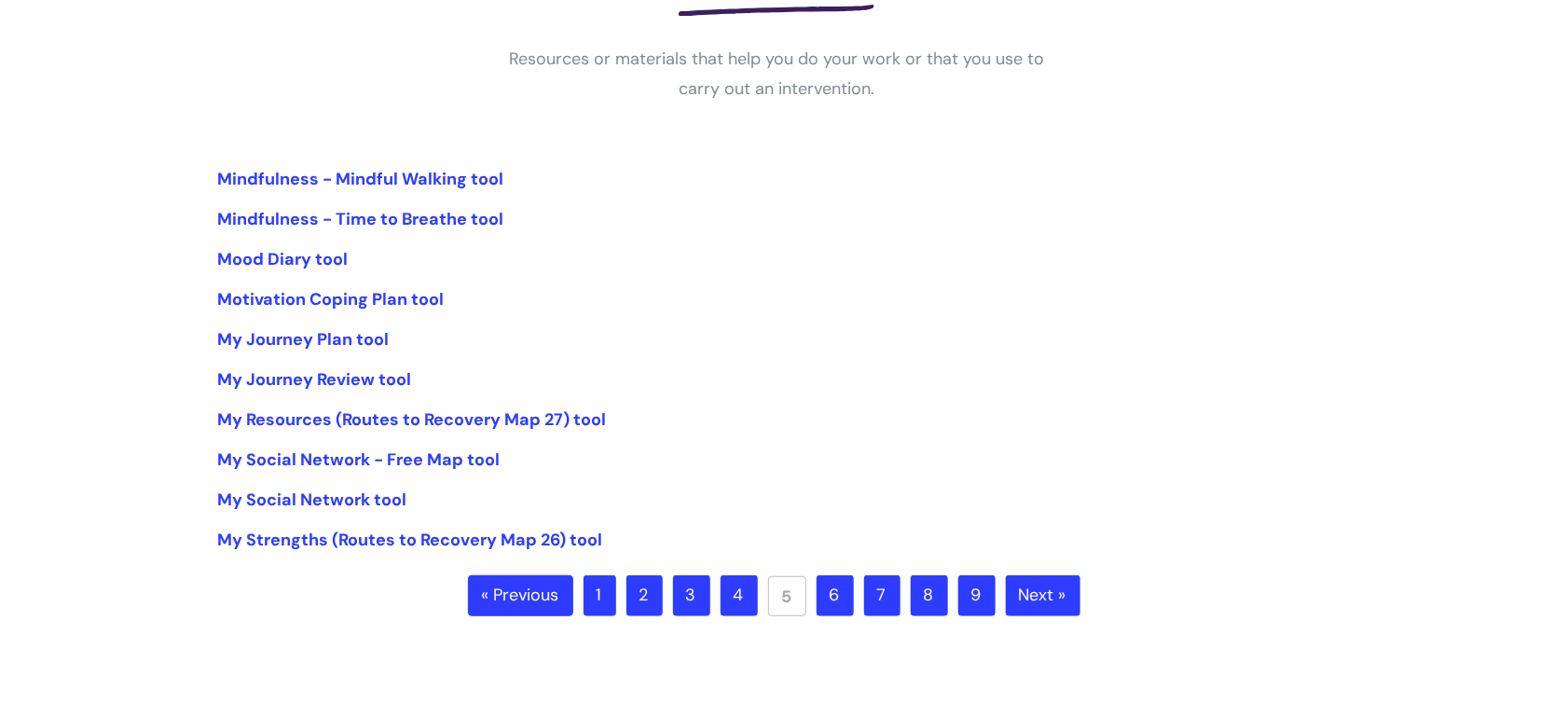
scroll to position [347, 0]
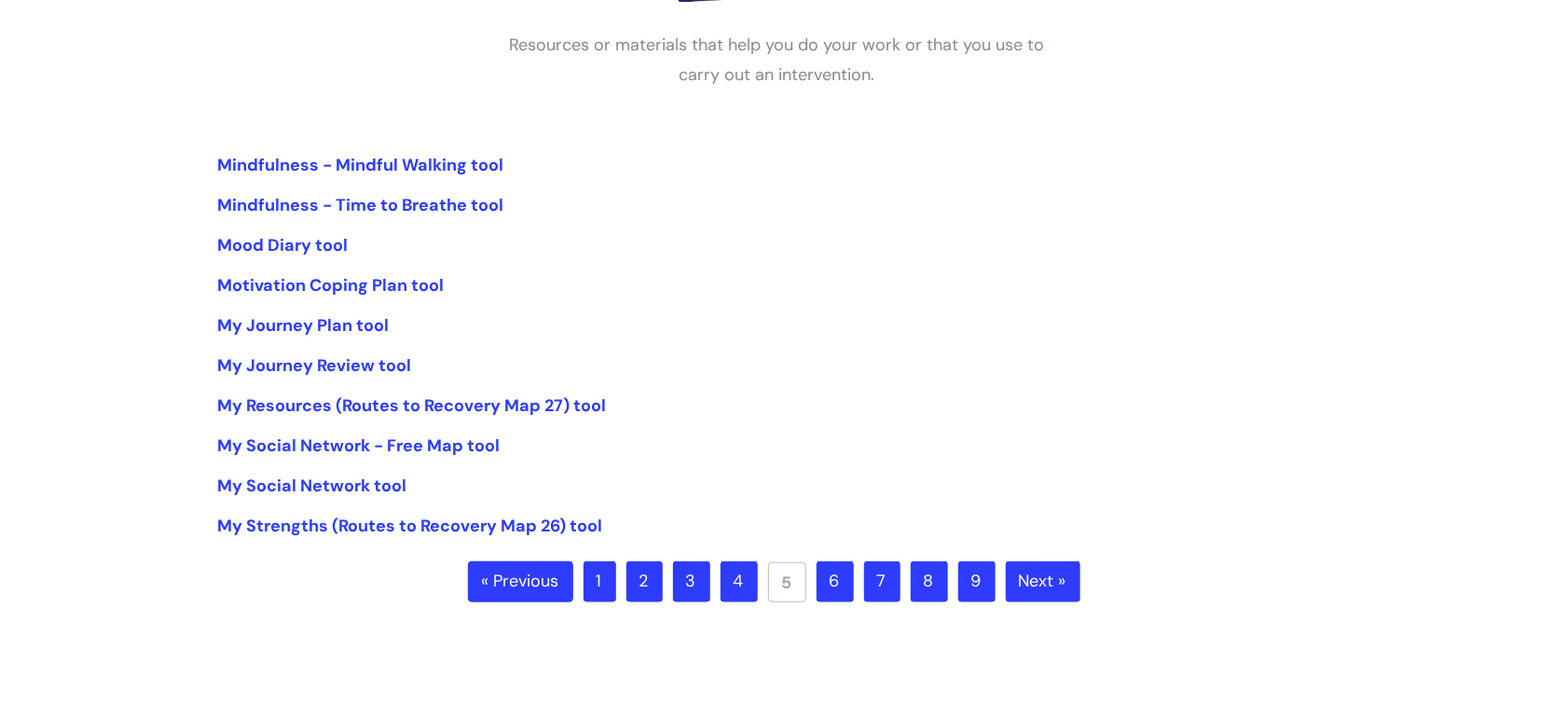
click at [828, 580] on link "6" at bounding box center [835, 581] width 37 height 41
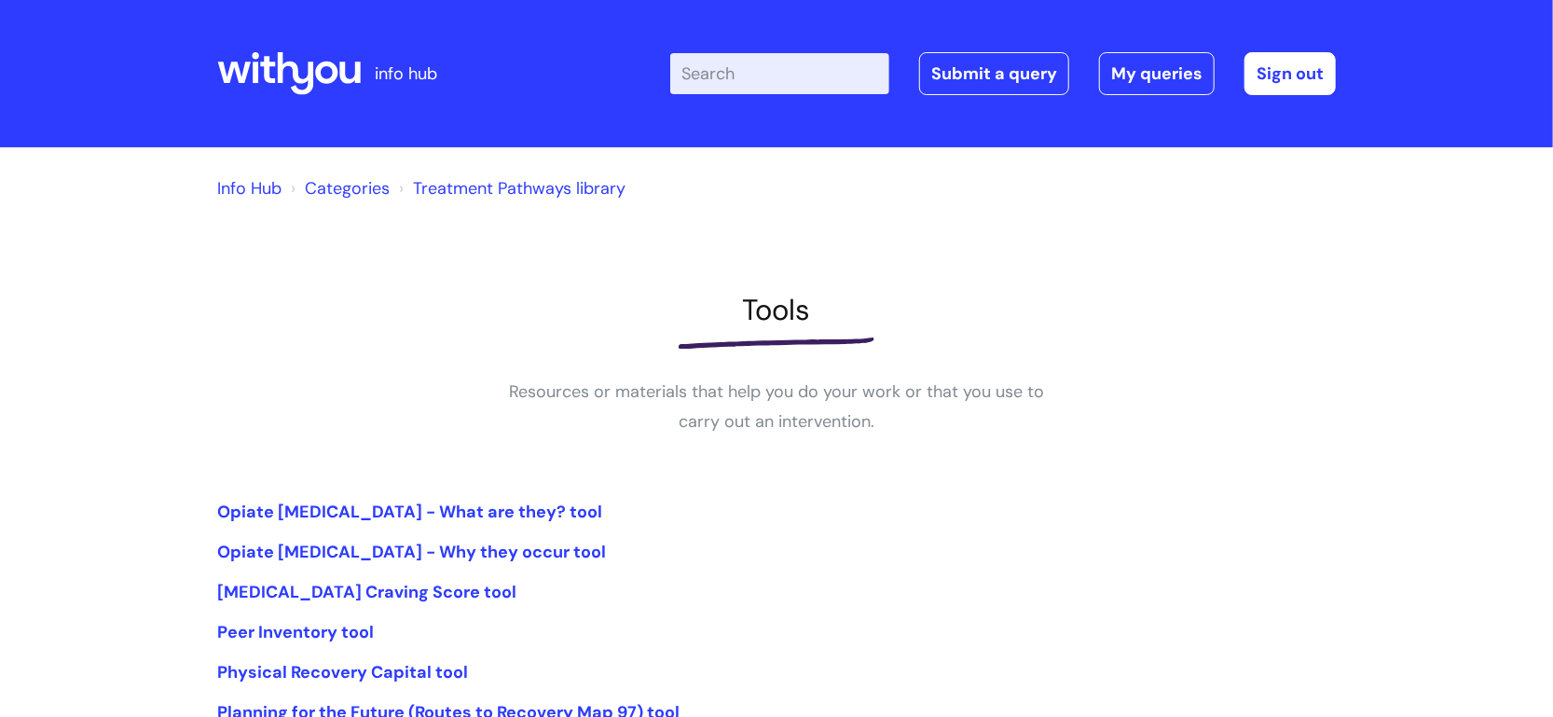
click at [724, 113] on div "Enter your search term here... Search Submit a query My queries Welcome [PERSON…" at bounding box center [915, 74] width 841 height 110
click at [726, 86] on input "Enter your search term here..." at bounding box center [779, 73] width 219 height 41
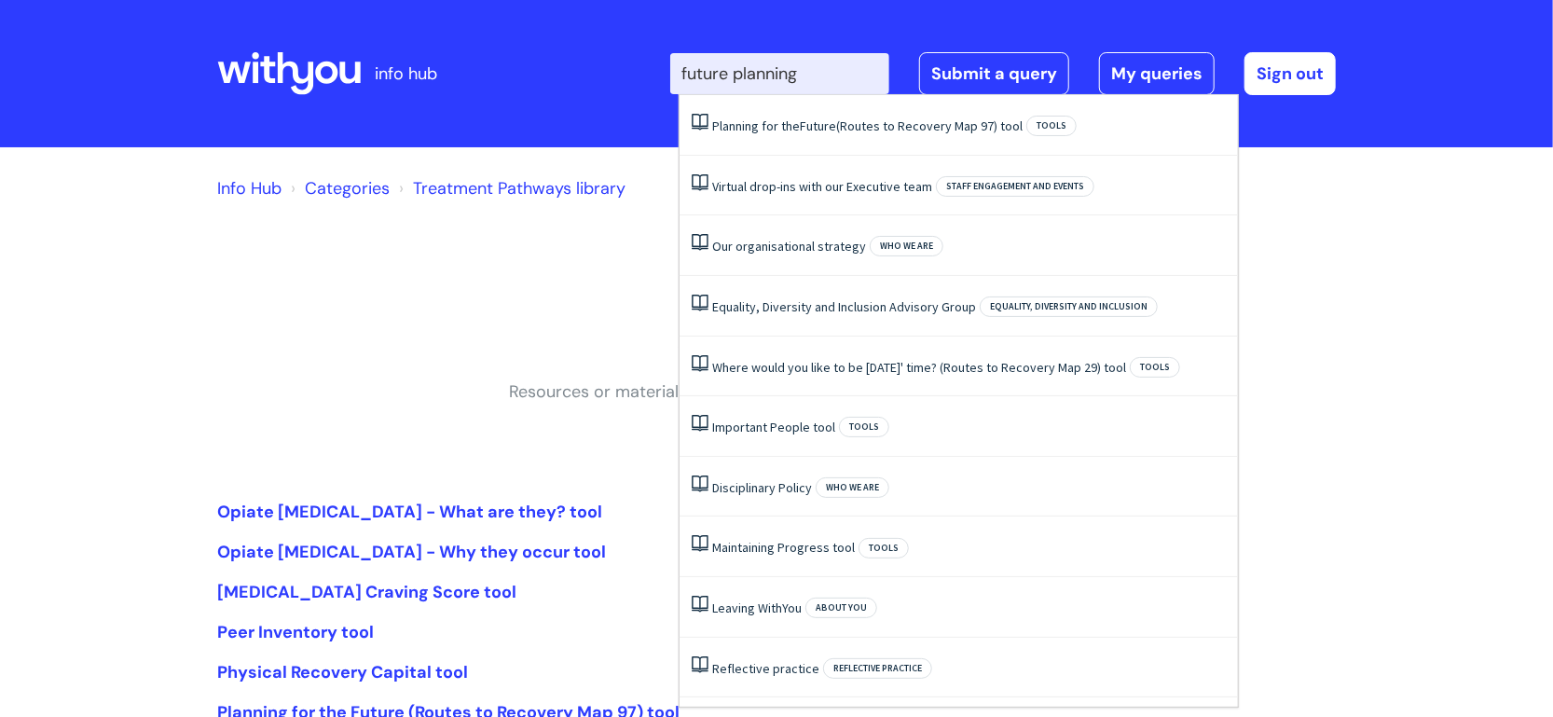
type input "future planning"
click button "Search" at bounding box center [0, 0] width 0 height 0
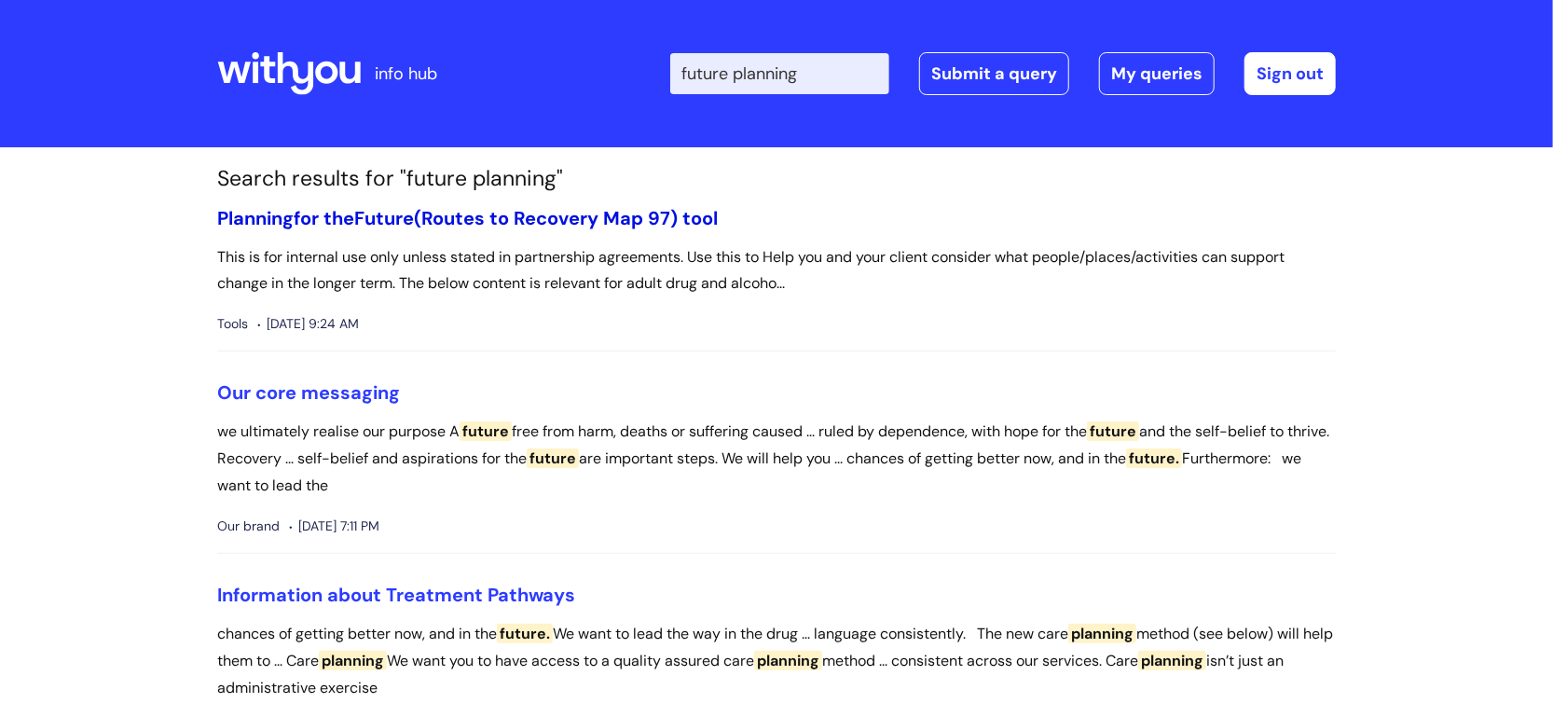
click at [593, 214] on link "Planning for the Future (Routes to Recovery Map 97) tool" at bounding box center [467, 218] width 501 height 24
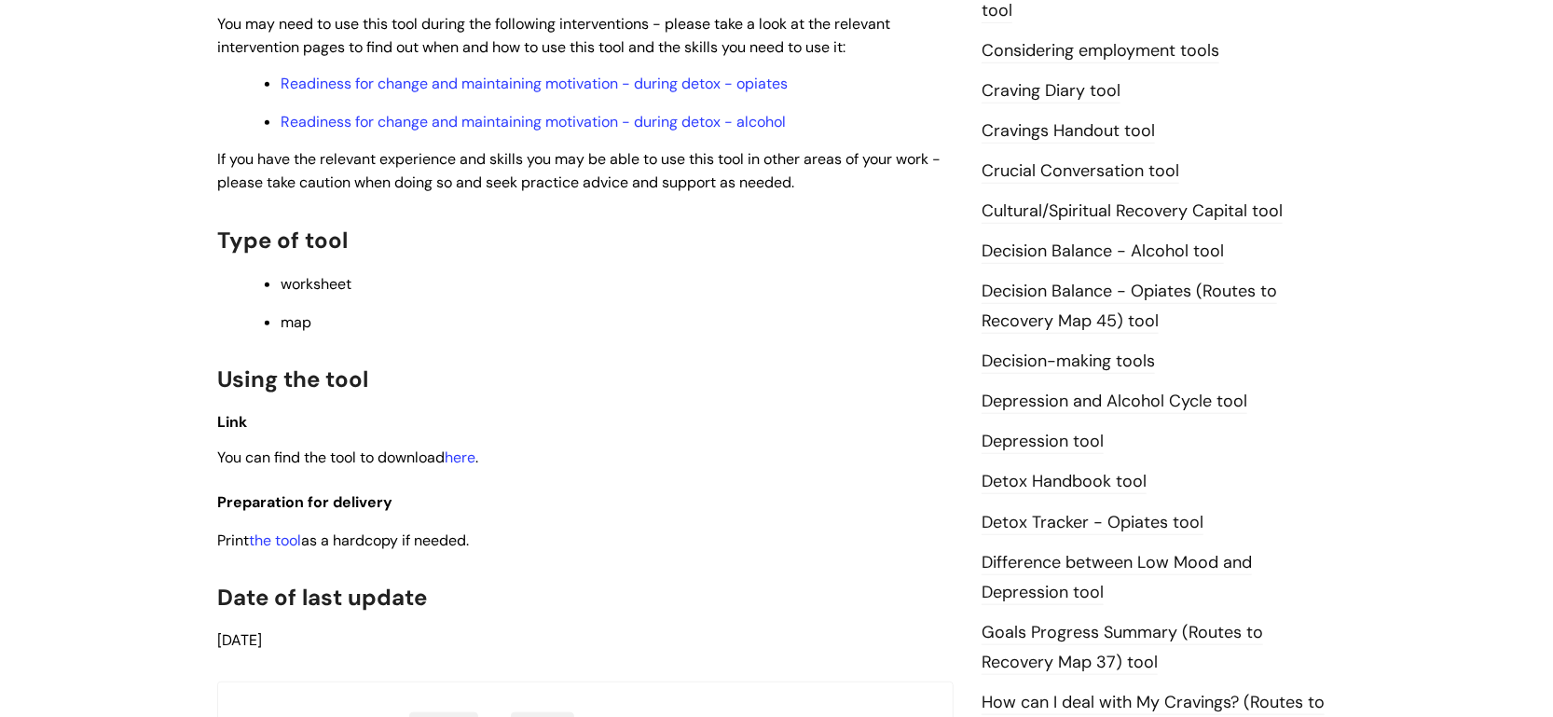
scroll to position [756, 0]
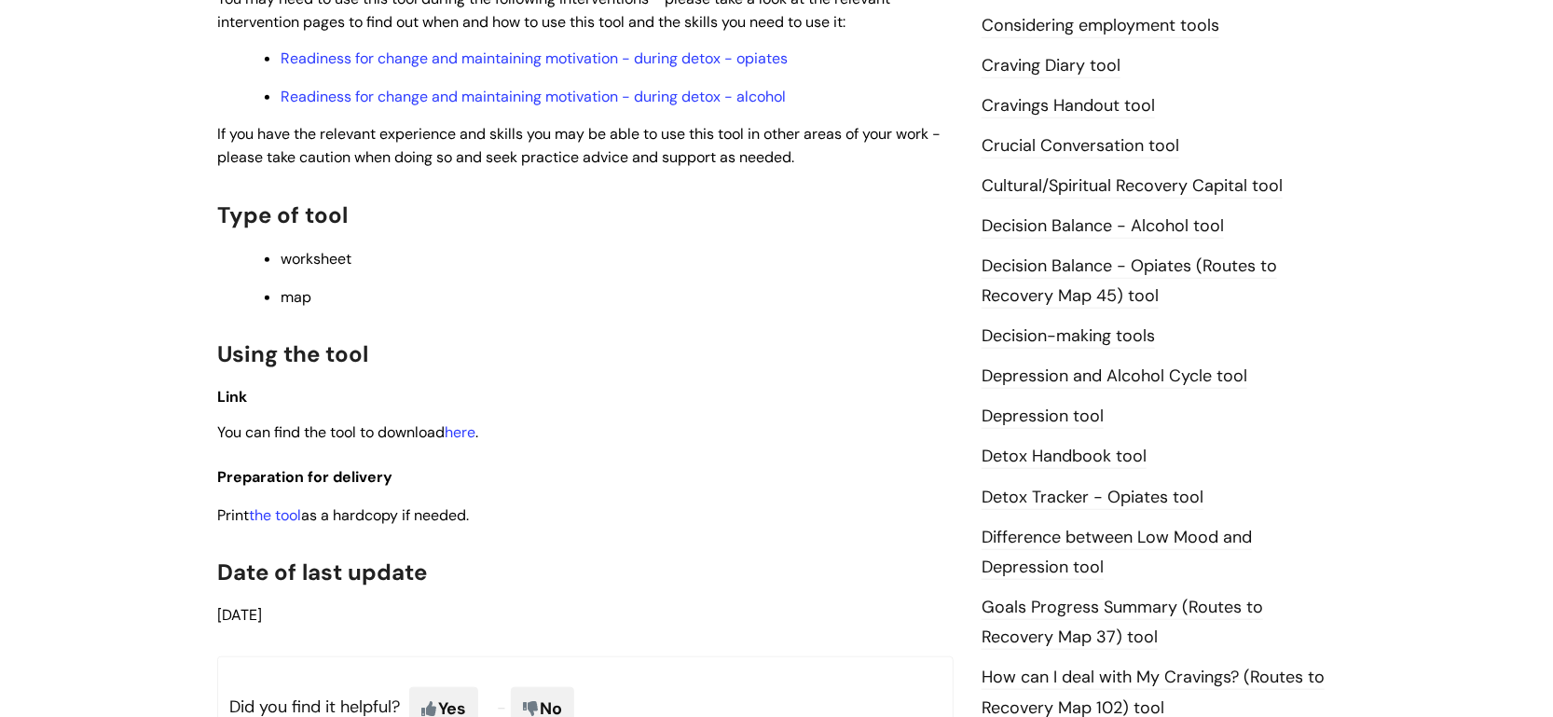
click at [300, 531] on div "This is for internal use only unless stated in partnership agreements. Use this…" at bounding box center [585, 137] width 737 height 980
click at [296, 524] on link "the tool" at bounding box center [275, 515] width 52 height 20
